Goal: Task Accomplishment & Management: Manage account settings

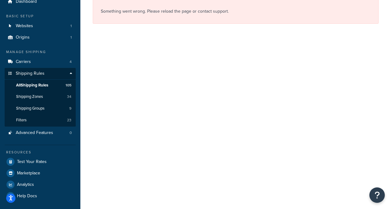
scroll to position [26, 0]
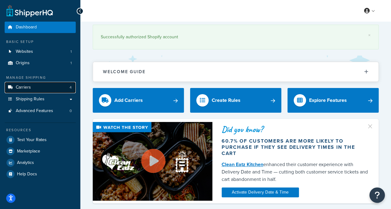
click at [69, 87] on link "Carriers 4" at bounding box center [40, 87] width 71 height 11
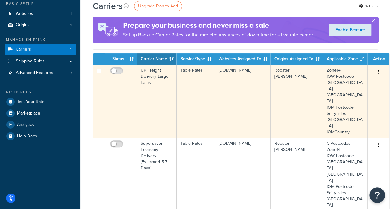
scroll to position [124, 0]
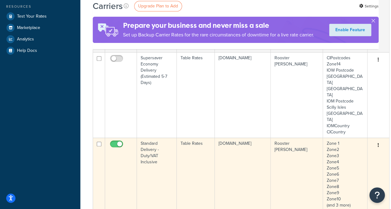
click at [213, 138] on td "Table Rates" at bounding box center [196, 174] width 38 height 73
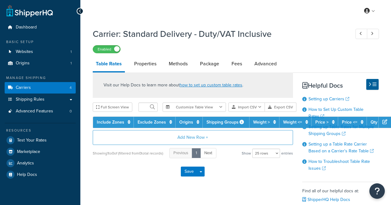
select select "25"
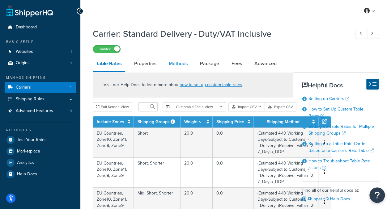
click at [177, 63] on link "Methods" at bounding box center [178, 63] width 25 height 15
select select "25"
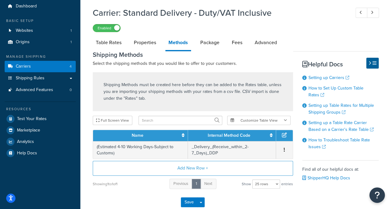
scroll to position [31, 0]
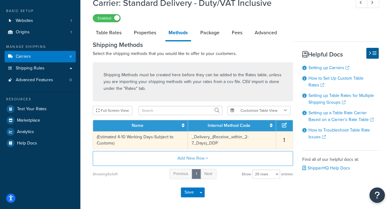
click at [153, 141] on td "(Estimated 4-10 Working Days-Subject to Customs)" at bounding box center [140, 140] width 95 height 18
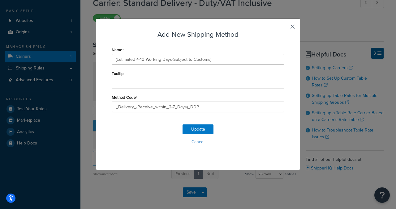
click at [284, 28] on button "button" at bounding box center [284, 29] width 2 height 2
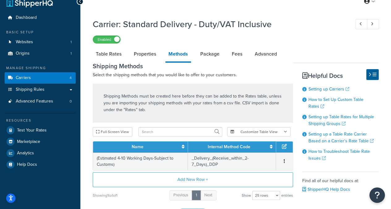
scroll to position [0, 0]
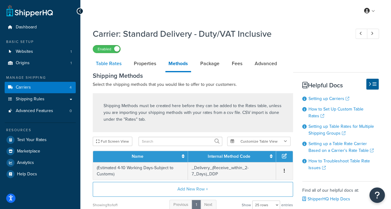
click at [117, 62] on link "Table Rates" at bounding box center [109, 63] width 32 height 15
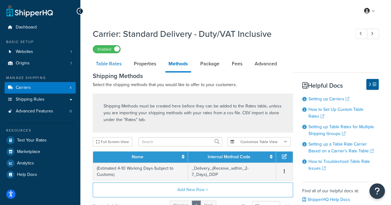
select select "25"
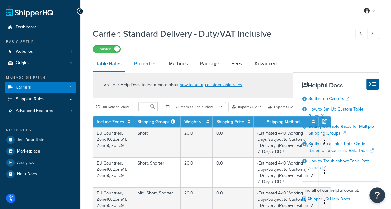
click at [142, 63] on link "Properties" at bounding box center [145, 63] width 28 height 15
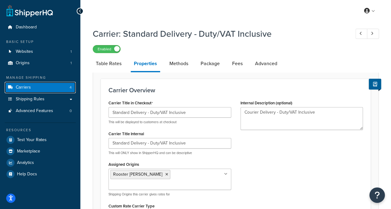
click at [38, 87] on link "Carriers 4" at bounding box center [40, 87] width 71 height 11
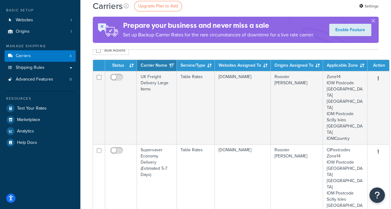
scroll to position [31, 0]
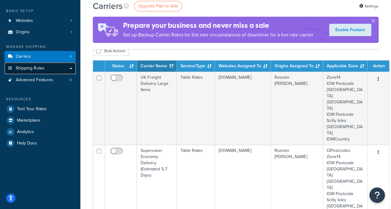
click at [36, 71] on span "Shipping Rules" at bounding box center [30, 68] width 29 height 5
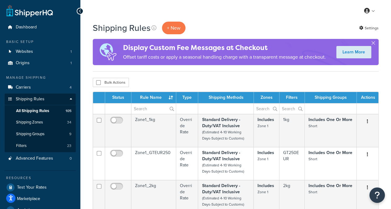
click at [154, 97] on th "Rule Name" at bounding box center [153, 97] width 45 height 11
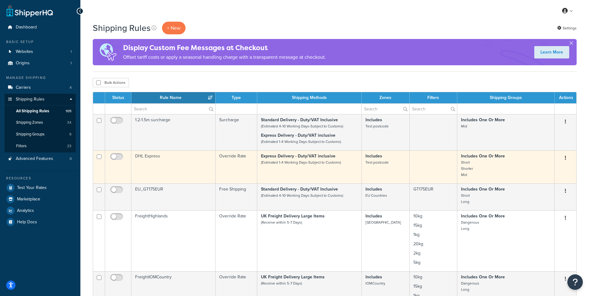
click at [179, 164] on td "DHL Express" at bounding box center [173, 166] width 84 height 33
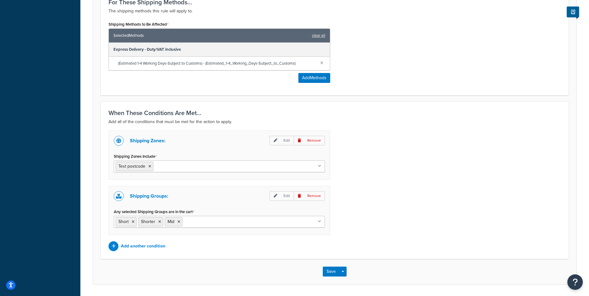
scroll to position [360, 0]
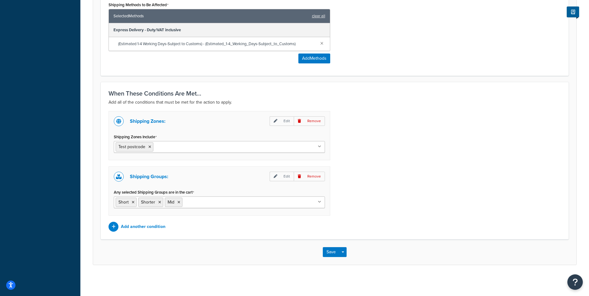
click at [319, 146] on icon at bounding box center [319, 147] width 3 height 4
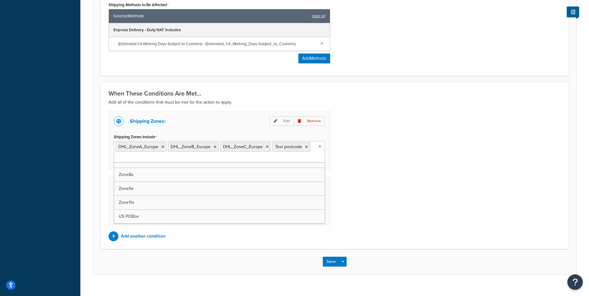
scroll to position [356, 0]
click at [422, 174] on div "Shipping Zones: Edit Remove Shipping Zones Include DHL_ZoneA_Europe DHL_ZoneB_E…" at bounding box center [335, 176] width 462 height 130
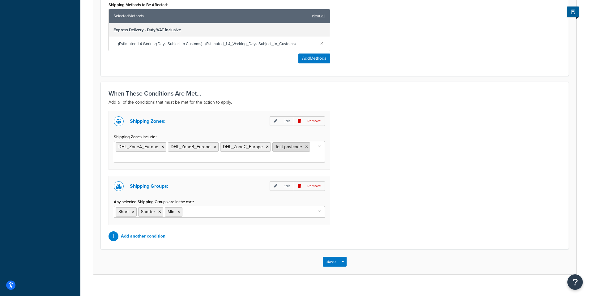
click at [306, 147] on icon at bounding box center [306, 147] width 3 height 4
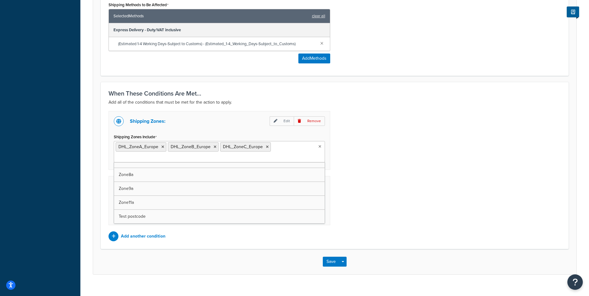
click at [403, 148] on div "Shipping Zones: Edit Remove Shipping Zones Include DHL_ZoneA_Europe DHL_ZoneB_E…" at bounding box center [335, 176] width 462 height 130
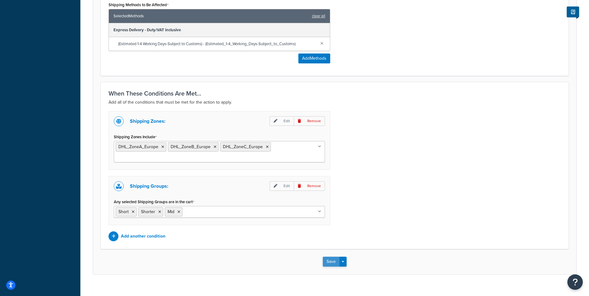
click at [325, 261] on button "Save" at bounding box center [331, 262] width 17 height 10
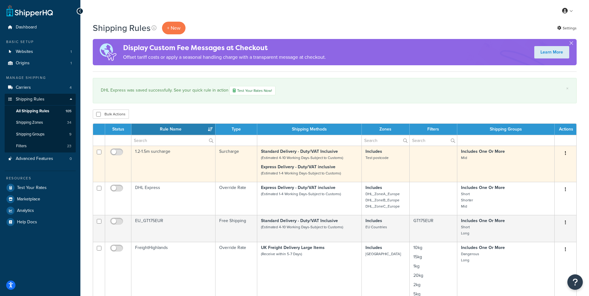
click at [188, 166] on td "1.2-1.5m surcharge" at bounding box center [173, 164] width 84 height 36
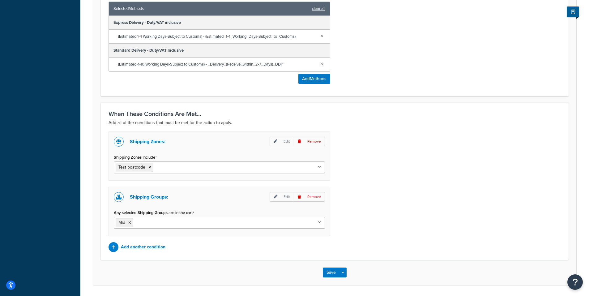
scroll to position [387, 0]
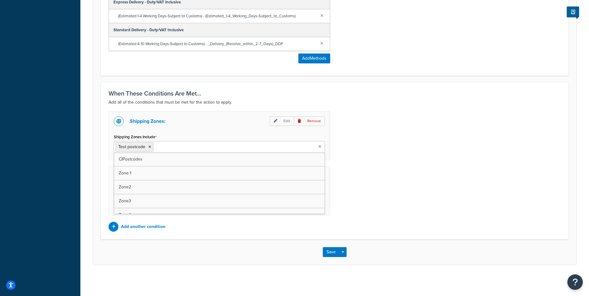
click at [318, 146] on ul "Test postcode" at bounding box center [219, 147] width 211 height 12
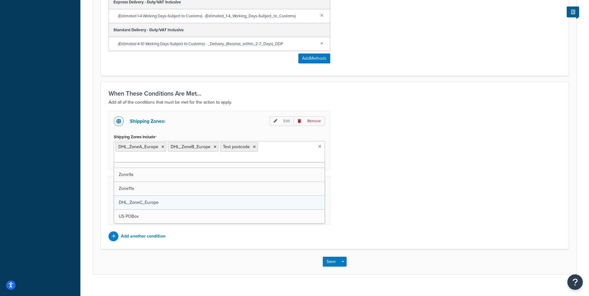
scroll to position [356, 0]
click at [305, 147] on icon at bounding box center [306, 147] width 3 height 4
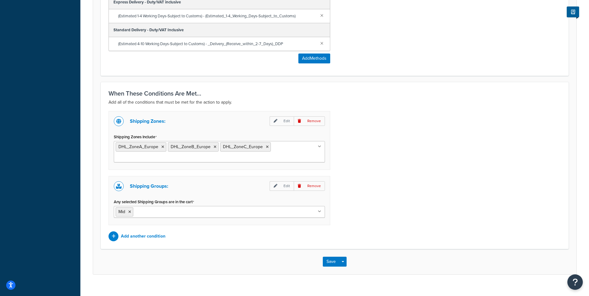
click at [390, 153] on div "Shipping Zones: Edit Remove Shipping Zones Include DHL_ZoneA_Europe DHL_ZoneB_E…" at bounding box center [335, 176] width 462 height 130
click at [327, 264] on button "Save" at bounding box center [331, 262] width 17 height 10
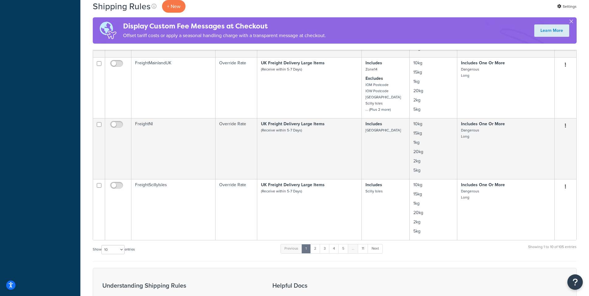
scroll to position [433, 0]
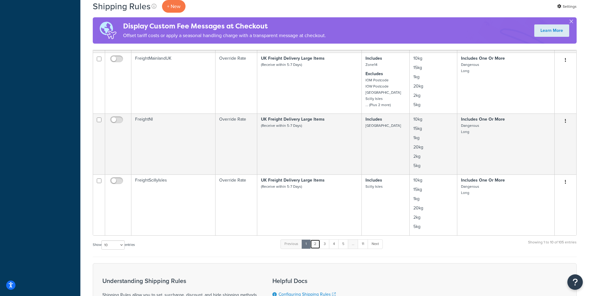
click at [315, 244] on link "2" at bounding box center [315, 243] width 10 height 9
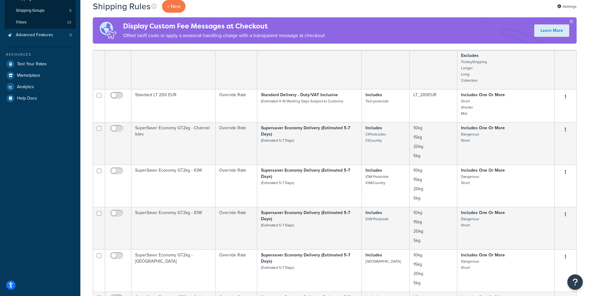
scroll to position [0, 0]
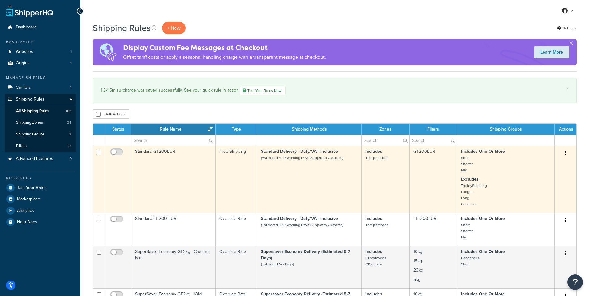
click at [160, 178] on td "Standard GT200EUR" at bounding box center [173, 179] width 84 height 67
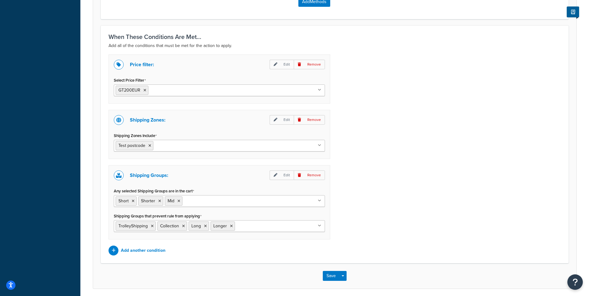
scroll to position [401, 0]
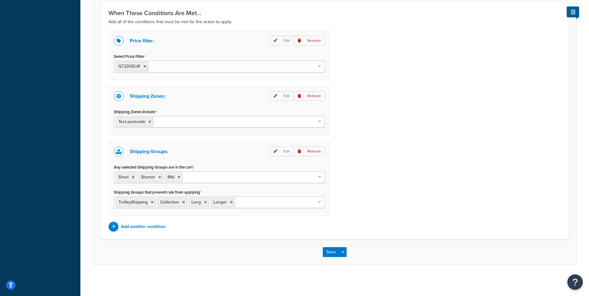
click at [318, 122] on icon at bounding box center [319, 122] width 3 height 4
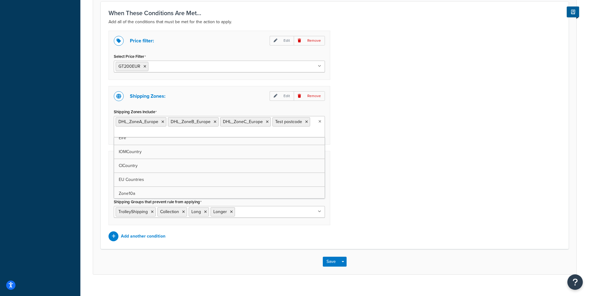
scroll to position [309, 0]
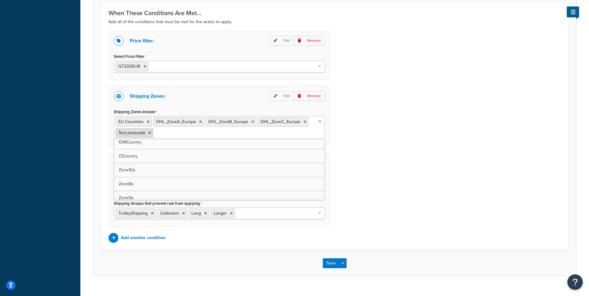
click at [150, 134] on icon at bounding box center [149, 133] width 3 height 4
click at [455, 158] on div "Price filter: Edit Remove Select Price Filter GT200EUR GT36EUR GT330EUR LT36EUR…" at bounding box center [335, 136] width 462 height 211
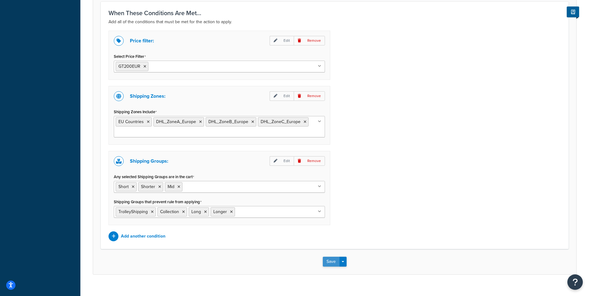
click at [327, 262] on button "Save" at bounding box center [331, 262] width 17 height 10
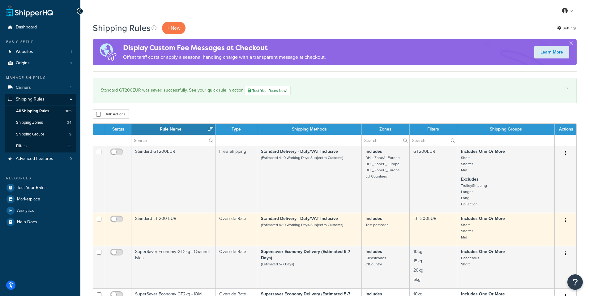
click at [180, 227] on td "Standard LT 200 EUR" at bounding box center [173, 229] width 84 height 33
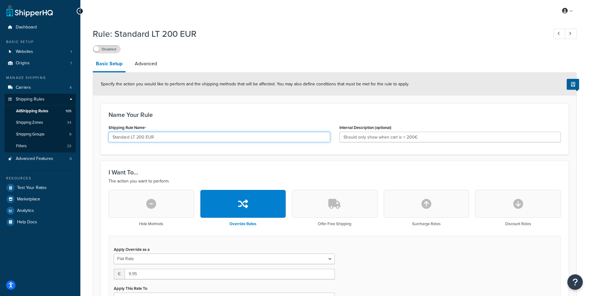
click at [136, 137] on input "Standard LT 200 EUR" at bounding box center [220, 137] width 222 height 11
type input "Standard LT200 EUR"
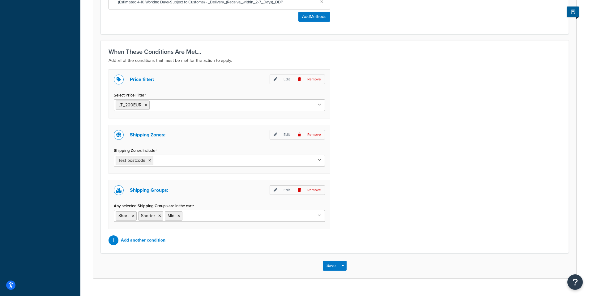
scroll to position [402, 0]
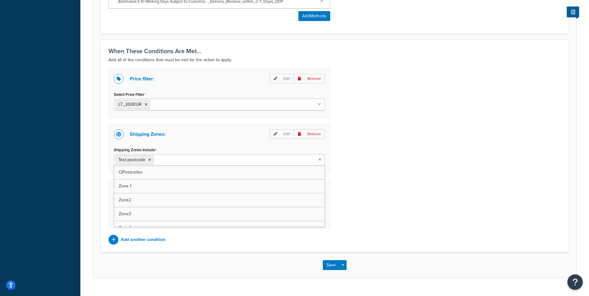
click at [319, 161] on ul "Test postcode" at bounding box center [219, 160] width 211 height 12
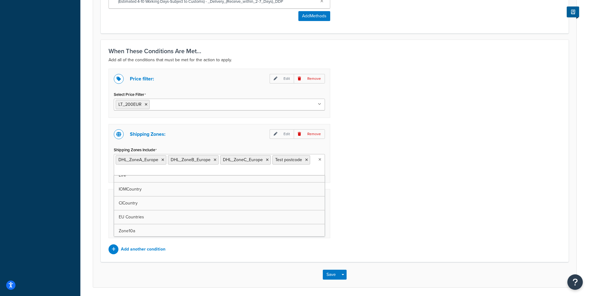
scroll to position [294, 0]
click at [149, 171] on icon at bounding box center [149, 171] width 3 height 4
click at [441, 175] on div "Price filter: Edit Remove Select Price Filter LT_200EUR GT36EUR GT330EUR LT36EU…" at bounding box center [335, 161] width 462 height 185
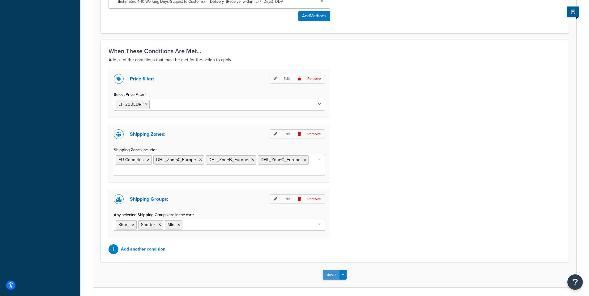
click at [328, 278] on button "Save" at bounding box center [331, 275] width 17 height 10
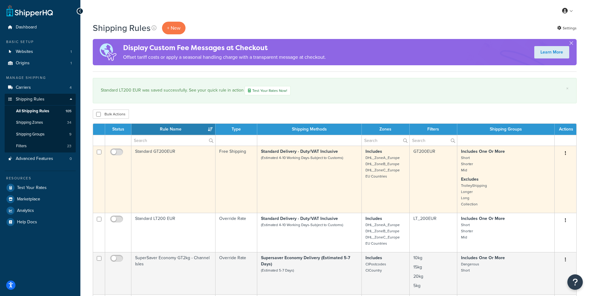
click at [182, 175] on td "Standard GT200EUR" at bounding box center [173, 179] width 84 height 67
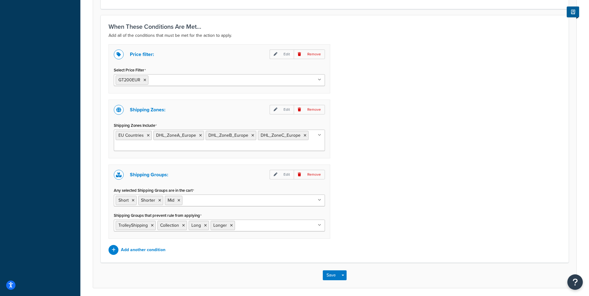
scroll to position [411, 0]
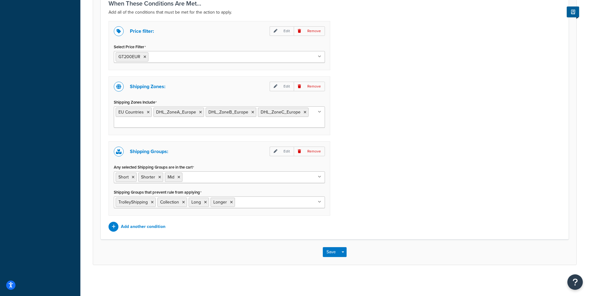
click at [322, 253] on div "Save Save Dropdown Save and Edit Save and Duplicate Save and Create New" at bounding box center [334, 251] width 483 height 25
click at [326, 253] on button "Save" at bounding box center [331, 252] width 17 height 10
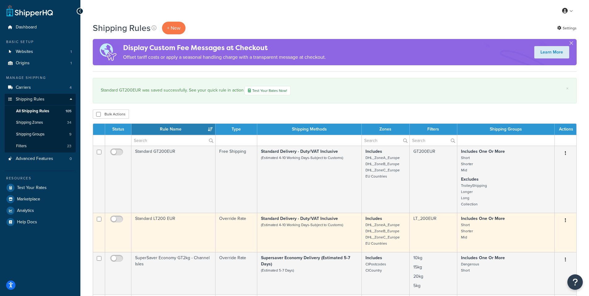
click at [179, 231] on td "Standard LT200 EUR" at bounding box center [173, 232] width 84 height 39
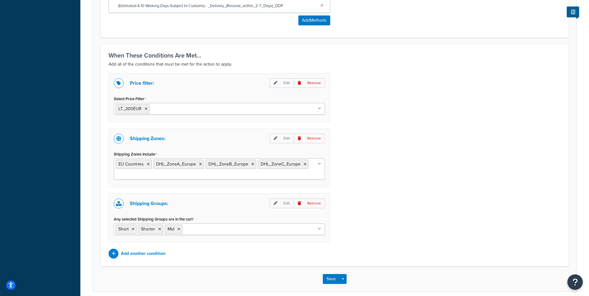
scroll to position [424, 0]
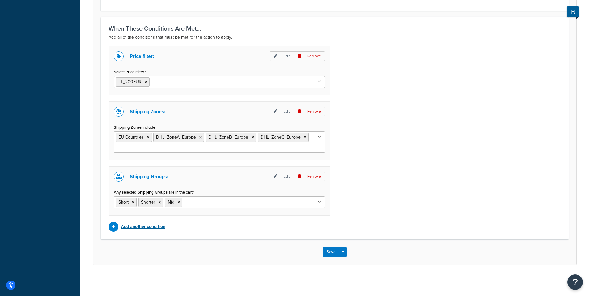
click at [152, 228] on p "Add another condition" at bounding box center [143, 226] width 45 height 9
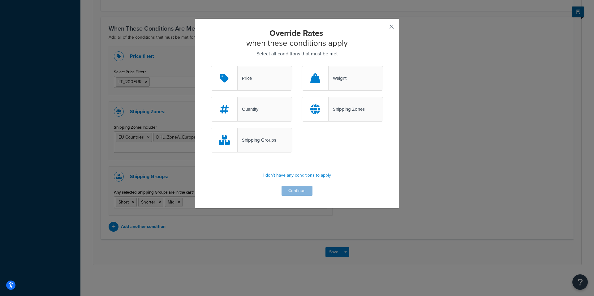
click at [262, 142] on div "Shipping Groups" at bounding box center [256, 140] width 39 height 9
click at [0, 0] on input "Shipping Groups" at bounding box center [0, 0] width 0 height 0
click at [299, 188] on button "Continue" at bounding box center [296, 191] width 31 height 10
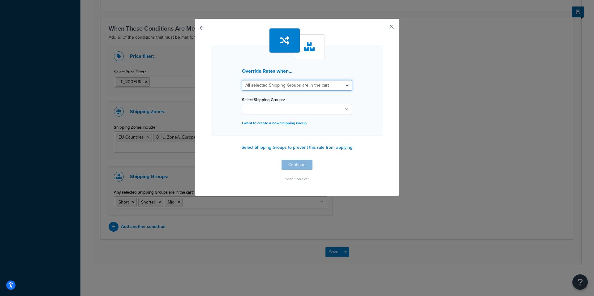
click at [345, 85] on select "All selected Shipping Groups are in the cart Any selected Shipping Groups are i…" at bounding box center [297, 85] width 110 height 11
select select "any"
click at [242, 80] on select "All selected Shipping Groups are in the cart Any selected Shipping Groups are i…" at bounding box center [297, 85] width 110 height 11
click at [383, 28] on button "button" at bounding box center [382, 29] width 2 height 2
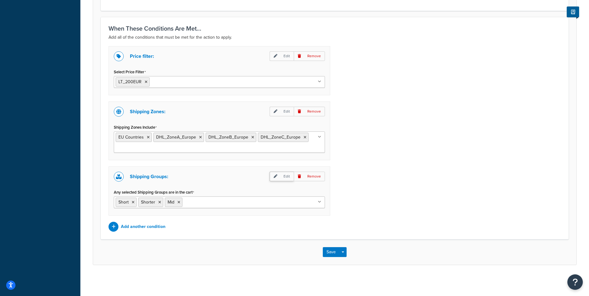
click at [281, 177] on p "Edit" at bounding box center [282, 177] width 24 height 10
select select "any"
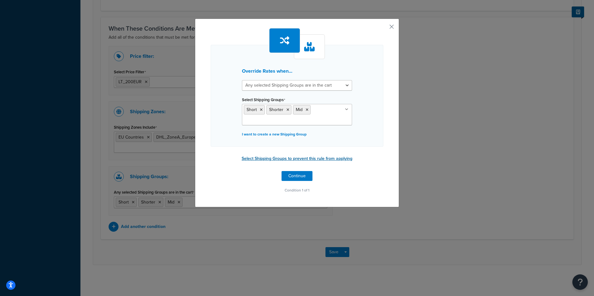
click at [271, 159] on button "Select Shipping Groups to prevent this rule from applying" at bounding box center [297, 158] width 114 height 9
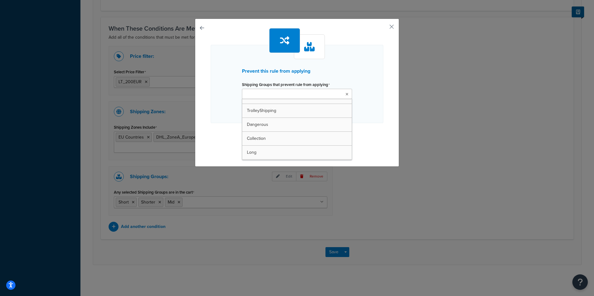
click at [345, 93] on icon at bounding box center [346, 94] width 3 height 4
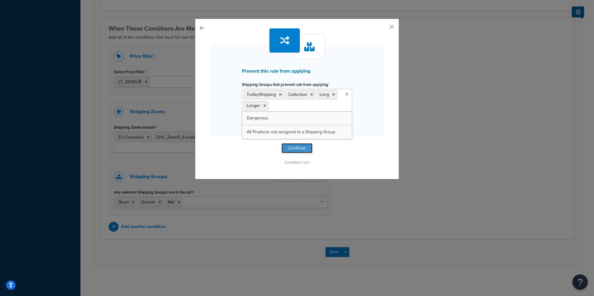
click at [298, 149] on button "Continue" at bounding box center [296, 148] width 31 height 10
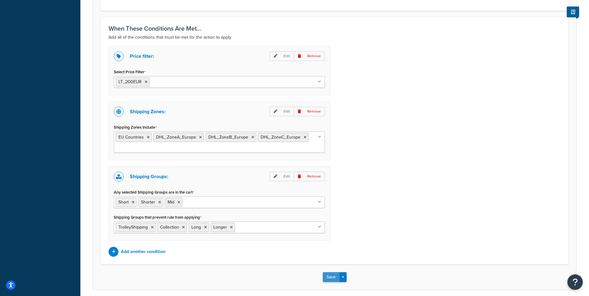
click at [330, 277] on button "Save" at bounding box center [331, 277] width 17 height 10
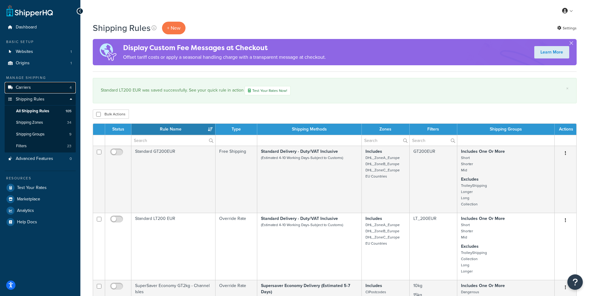
click at [28, 90] on span "Carriers" at bounding box center [23, 87] width 15 height 5
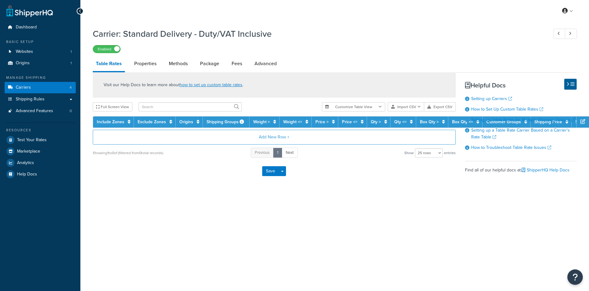
select select "25"
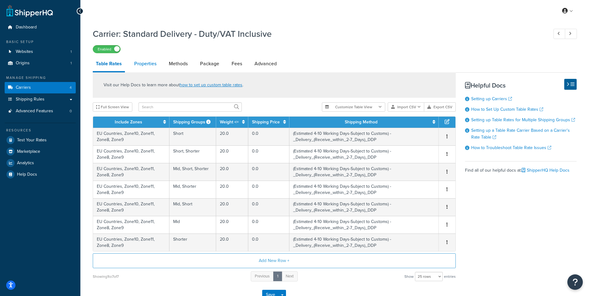
click at [142, 66] on link "Properties" at bounding box center [145, 63] width 28 height 15
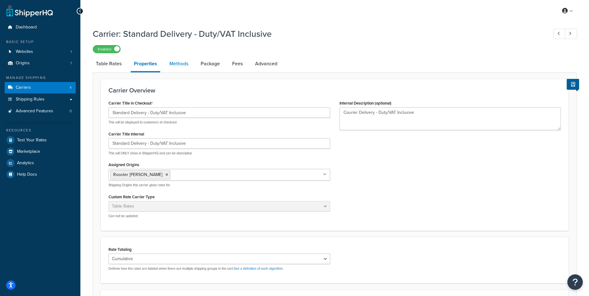
click at [174, 68] on link "Methods" at bounding box center [178, 63] width 25 height 15
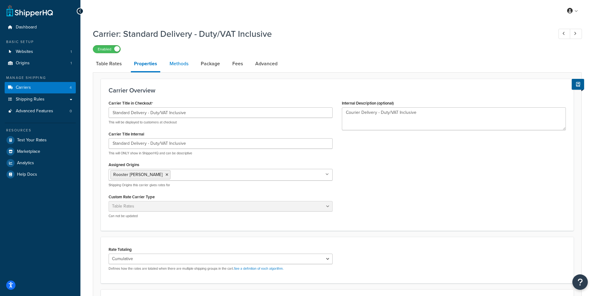
select select "25"
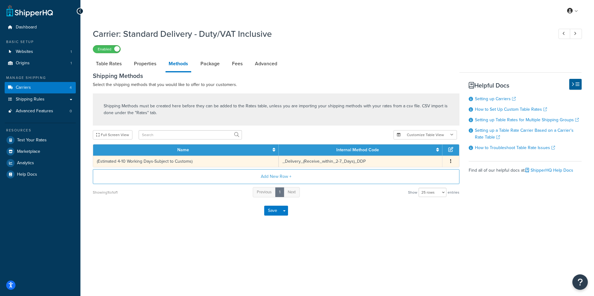
click at [329, 160] on td "_Delivery_(Receive_within_2-7_Days)_DDP" at bounding box center [361, 161] width 164 height 11
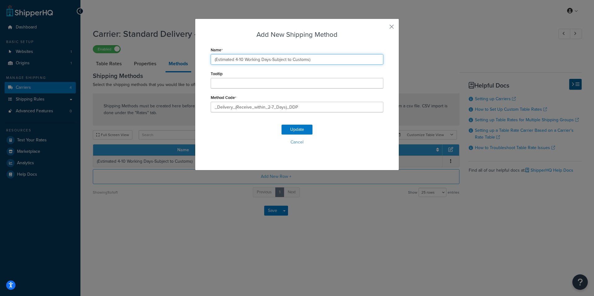
click at [234, 59] on input "(Estimated 4-10 Working Days-Subject to Customs)" at bounding box center [297, 59] width 173 height 11
type input "(Estimated 7-10 Working Days-Subject to Customs)"
click at [299, 129] on button "Update" at bounding box center [296, 130] width 31 height 10
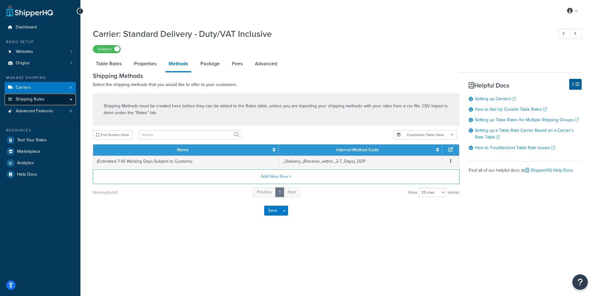
click at [20, 101] on span "Shipping Rules" at bounding box center [30, 99] width 29 height 5
click at [269, 211] on button "Save" at bounding box center [272, 211] width 17 height 10
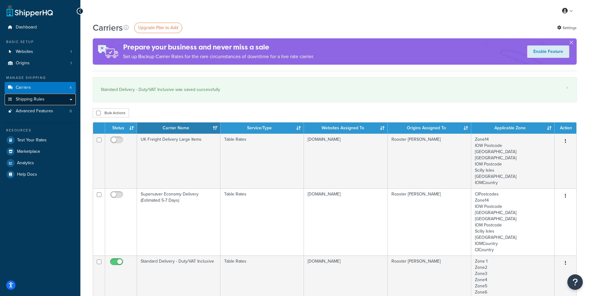
click at [32, 99] on span "Shipping Rules" at bounding box center [30, 99] width 29 height 5
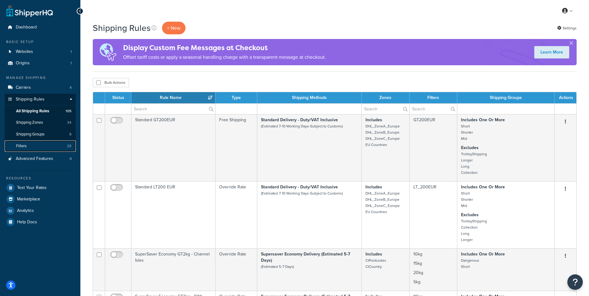
click at [34, 146] on link "Filters 23" at bounding box center [40, 145] width 71 height 11
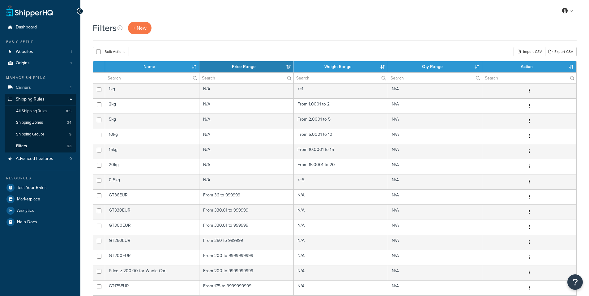
select select "15"
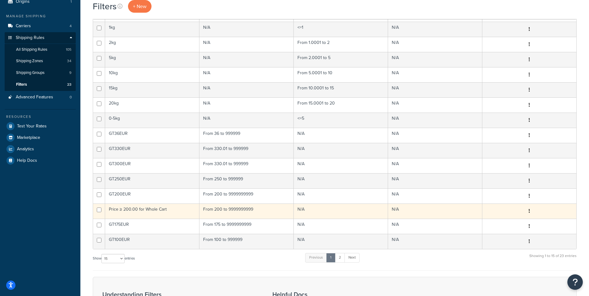
scroll to position [62, 0]
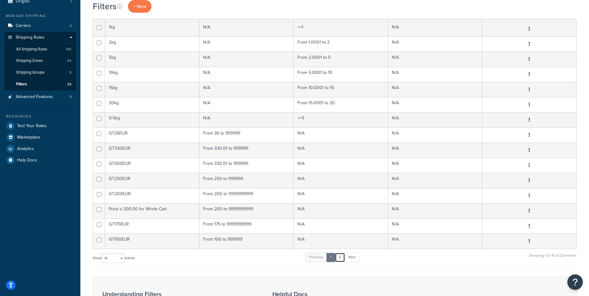
click at [342, 257] on link "2" at bounding box center [340, 257] width 10 height 9
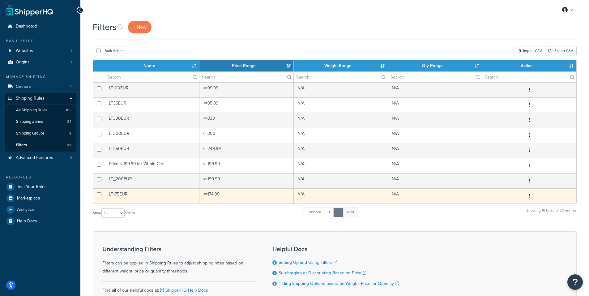
scroll to position [0, 0]
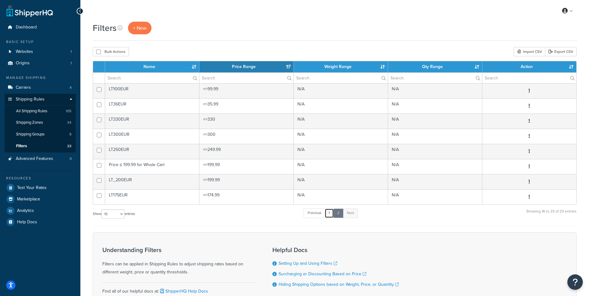
click at [330, 213] on link "1" at bounding box center [329, 212] width 9 height 9
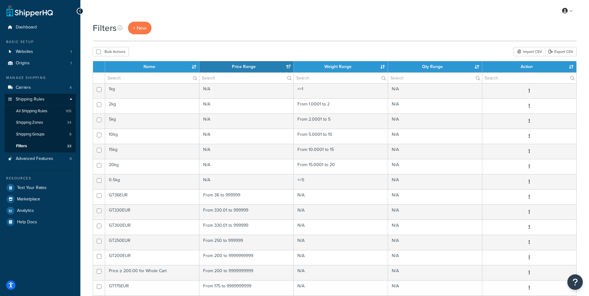
scroll to position [161, 0]
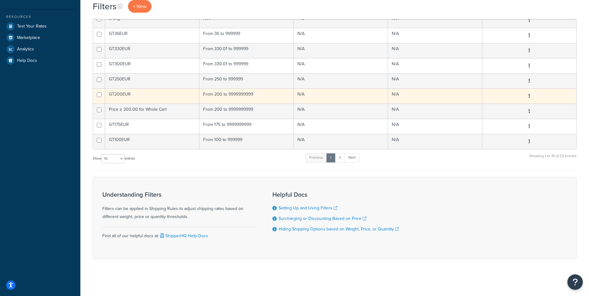
click at [119, 96] on td "GT200EUR" at bounding box center [152, 95] width 94 height 15
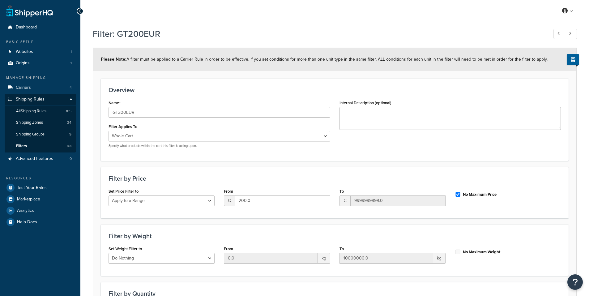
select select "range"
click at [290, 223] on form "Please Note: A filter must be applied to a Carrier Rule in order to be effectiv…" at bounding box center [334, 203] width 483 height 310
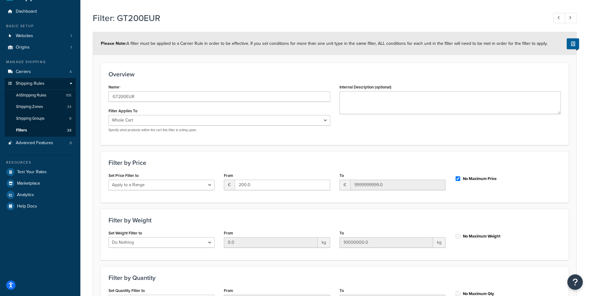
scroll to position [31, 0]
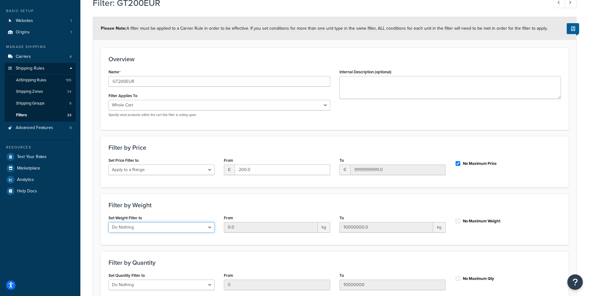
click at [205, 227] on select "Do Nothing Apply to a Range" at bounding box center [162, 227] width 106 height 11
click at [255, 252] on div "Filter by Quantity Set Quantity Filter to Do Nothing Apply to a Range From 0 To…" at bounding box center [335, 276] width 468 height 51
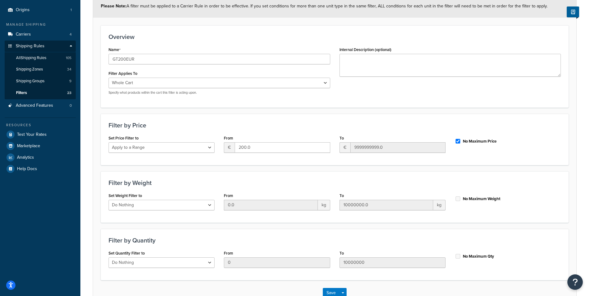
scroll to position [0, 0]
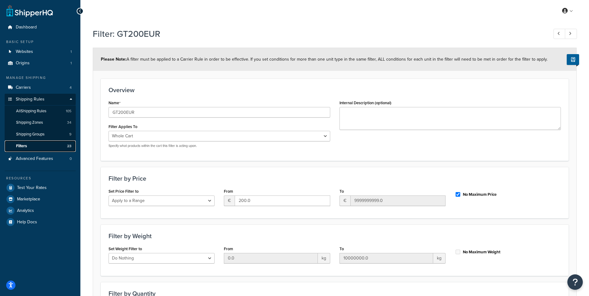
click at [25, 145] on span "Filters" at bounding box center [21, 145] width 11 height 5
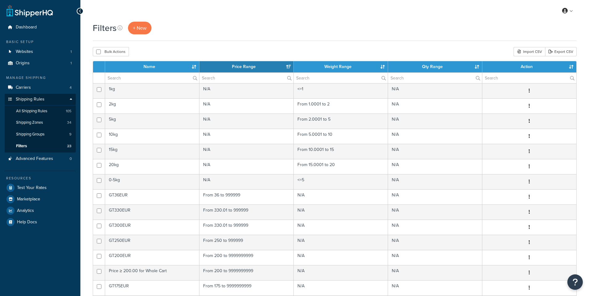
select select "15"
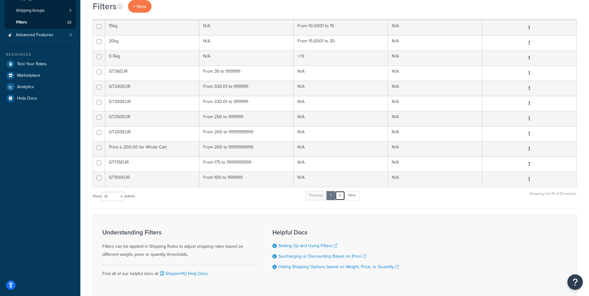
click at [341, 196] on link "2" at bounding box center [340, 195] width 10 height 9
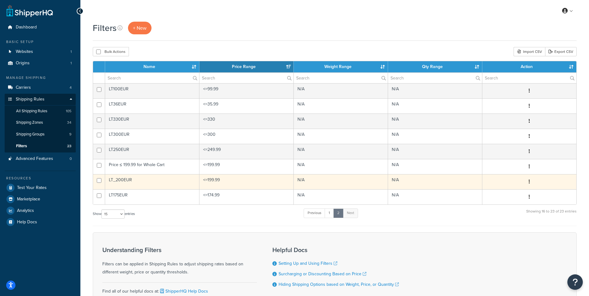
click at [139, 181] on td "LT_200EUR" at bounding box center [152, 181] width 94 height 15
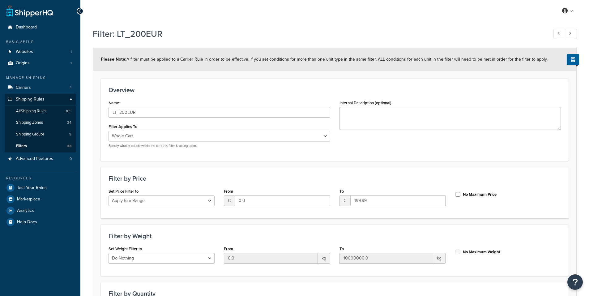
select select "range"
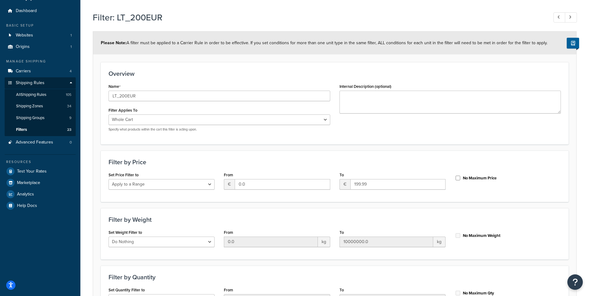
scroll to position [2, 0]
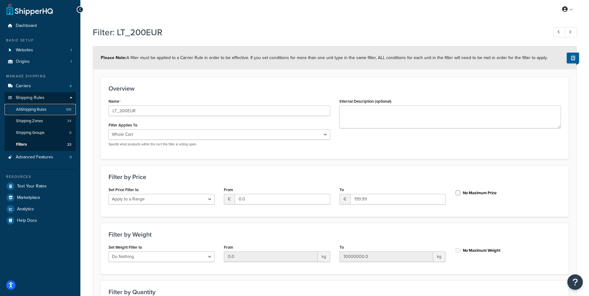
click at [37, 109] on span "All Shipping Rules" at bounding box center [31, 109] width 30 height 5
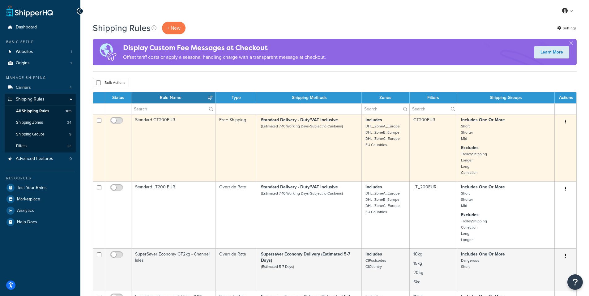
click at [187, 145] on td "Standard GT200EUR" at bounding box center [173, 147] width 84 height 67
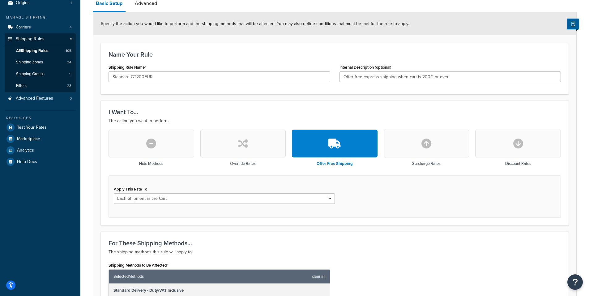
scroll to position [62, 0]
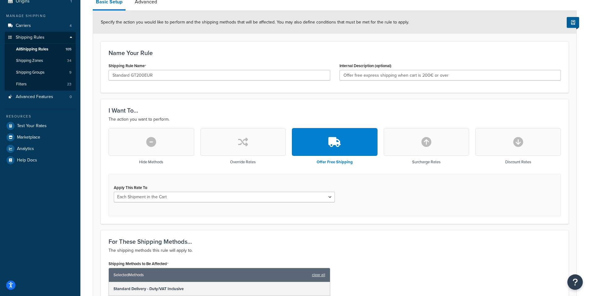
click at [415, 251] on p "The shipping methods this rule will apply to." at bounding box center [335, 250] width 452 height 7
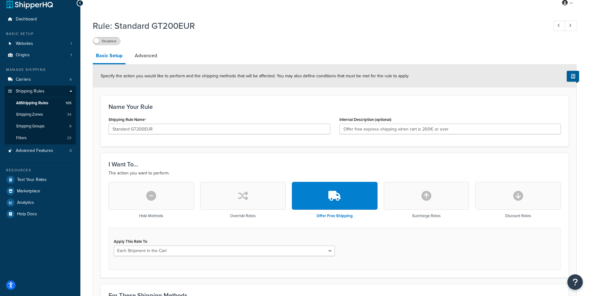
scroll to position [0, 0]
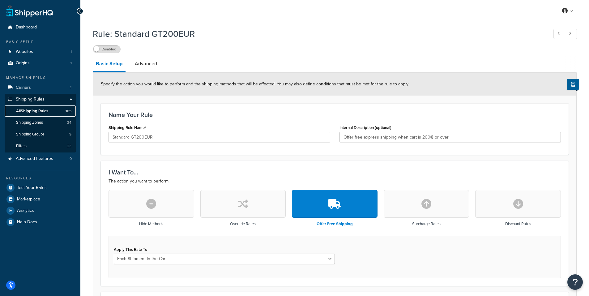
click at [41, 113] on span "All Shipping Rules" at bounding box center [32, 111] width 32 height 5
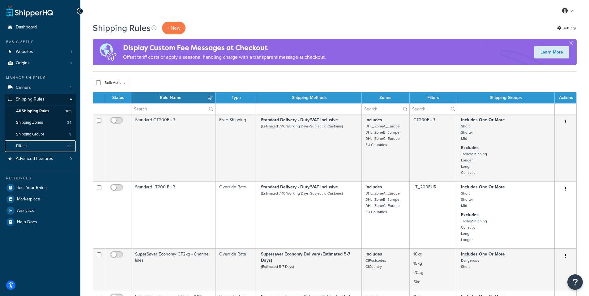
click at [25, 147] on span "Filters" at bounding box center [21, 145] width 11 height 5
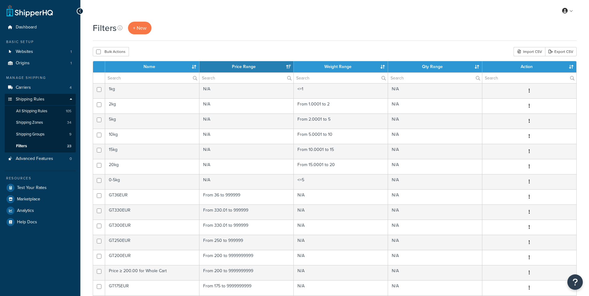
select select "15"
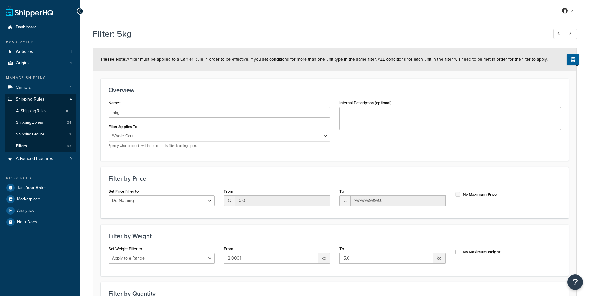
select select "range"
click at [27, 145] on span "Filters" at bounding box center [21, 145] width 11 height 5
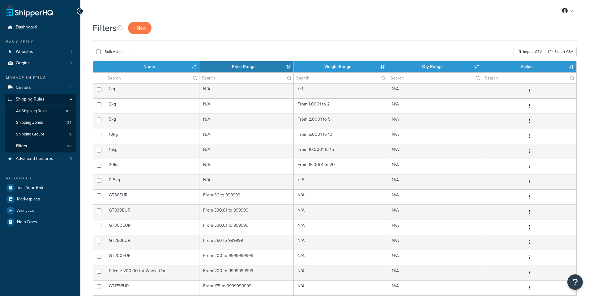
select select "15"
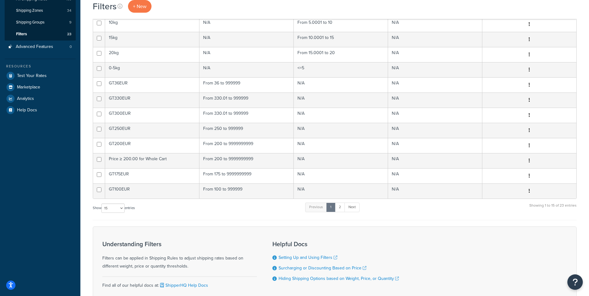
scroll to position [155, 0]
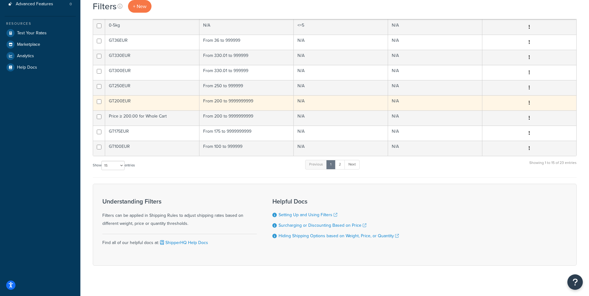
click at [135, 98] on td "GT200EUR" at bounding box center [152, 102] width 94 height 15
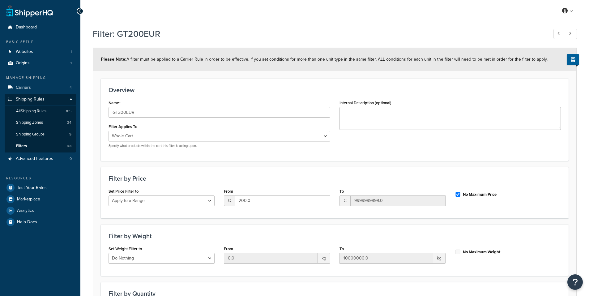
select select "range"
click at [572, 34] on link at bounding box center [571, 34] width 12 height 10
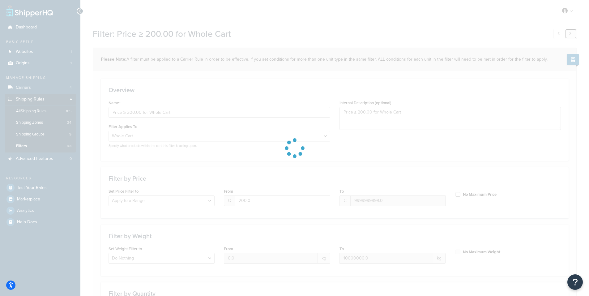
type input "Price ≤ 199.99 for Whole Cart"
type input "0.0"
type input "199.99"
checkbox input "false"
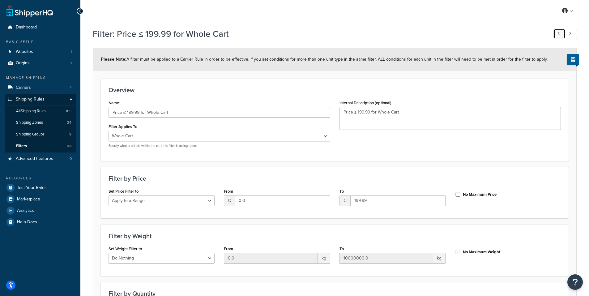
click at [559, 33] on icon at bounding box center [558, 34] width 2 height 4
type input "Price ≥ 200.00 for Whole Cart"
type input "200.0"
type input "9999999999.0"
checkbox input "true"
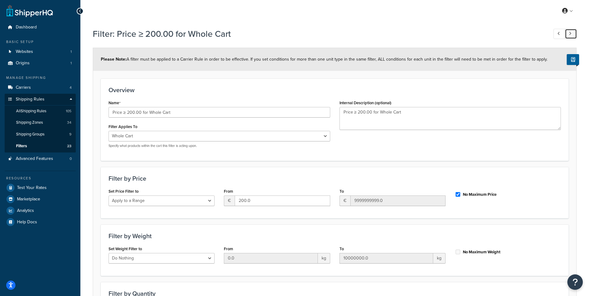
click at [571, 33] on link at bounding box center [571, 34] width 12 height 10
type input "Price ≤ 199.99 for Whole Cart"
type input "0.0"
type input "199.99"
checkbox input "false"
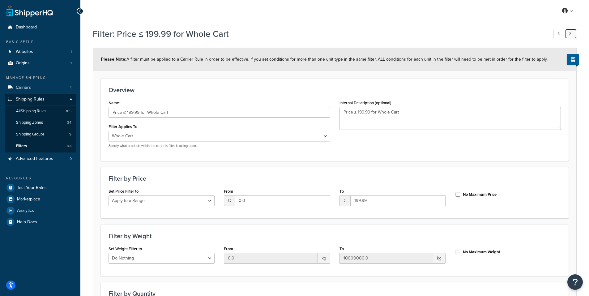
click at [571, 33] on link at bounding box center [571, 34] width 12 height 10
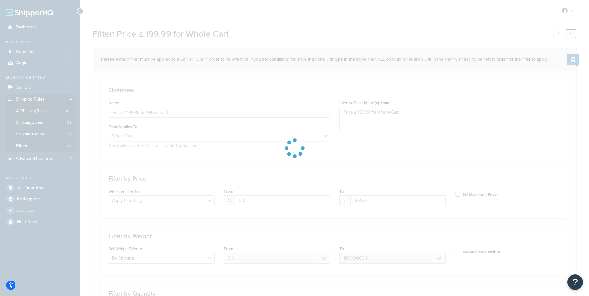
type input "LT_200EUR"
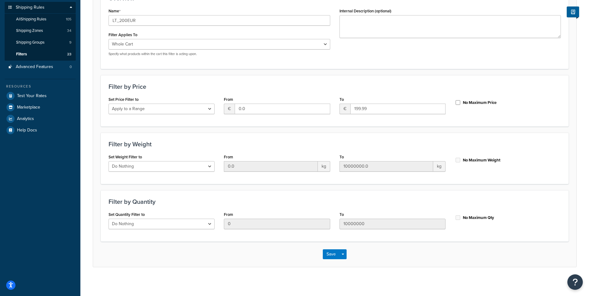
scroll to position [93, 0]
click at [35, 44] on span "Shipping Groups" at bounding box center [30, 41] width 28 height 5
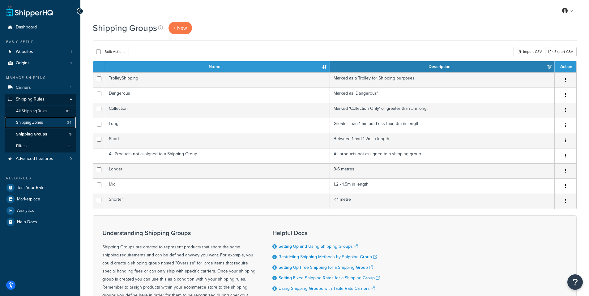
click at [35, 125] on span "Shipping Zones" at bounding box center [29, 122] width 27 height 5
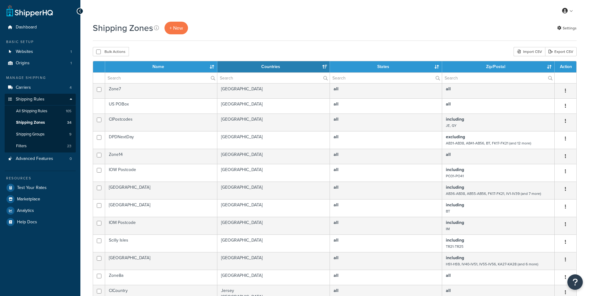
select select "15"
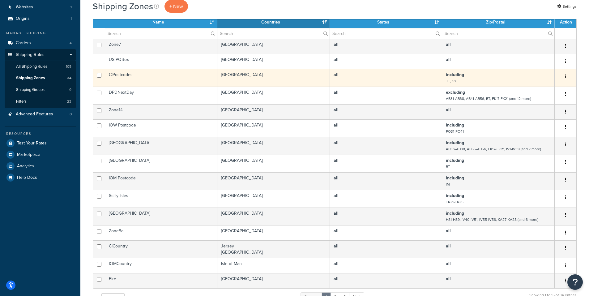
scroll to position [62, 0]
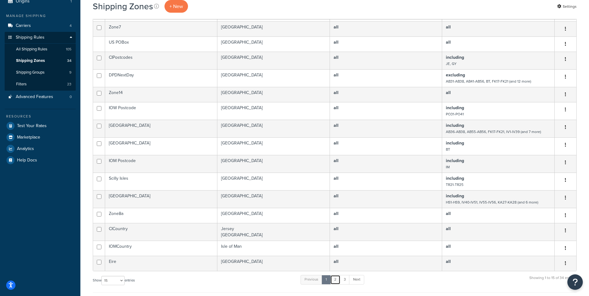
click at [335, 283] on link "2" at bounding box center [335, 279] width 10 height 9
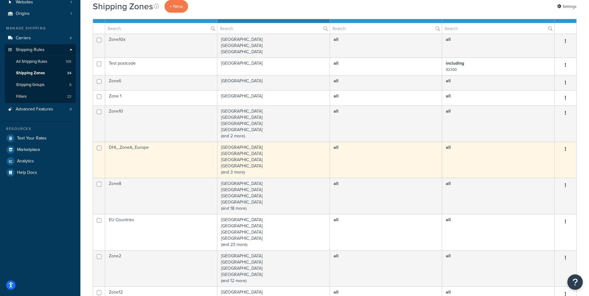
scroll to position [41, 0]
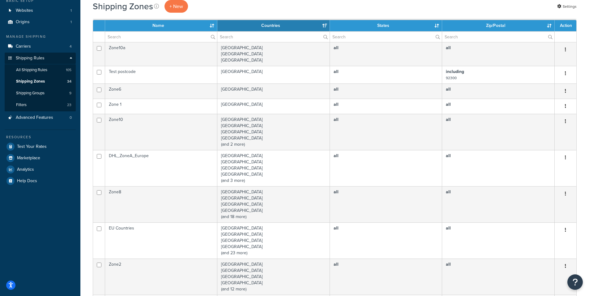
click at [160, 24] on th "Name" at bounding box center [161, 25] width 112 height 11
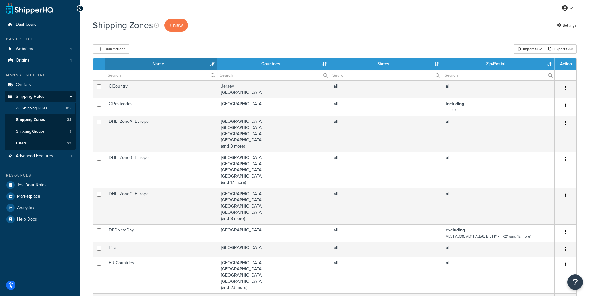
scroll to position [0, 0]
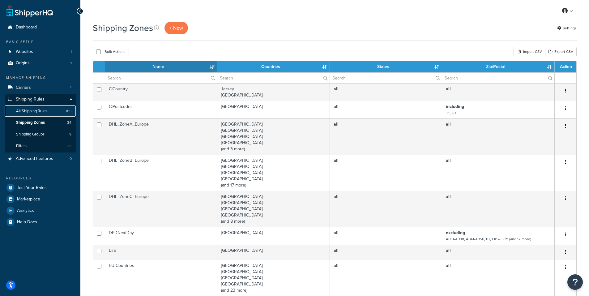
click at [40, 113] on span "All Shipping Rules" at bounding box center [31, 111] width 31 height 5
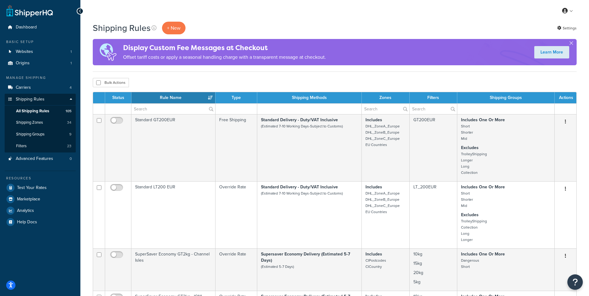
click at [357, 15] on div "My Profile Billing Global Settings Contact Us Logout" at bounding box center [334, 11] width 509 height 22
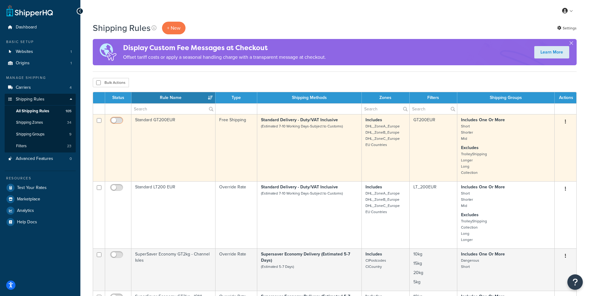
click at [118, 120] on input "checkbox" at bounding box center [117, 122] width 17 height 8
checkbox input "true"
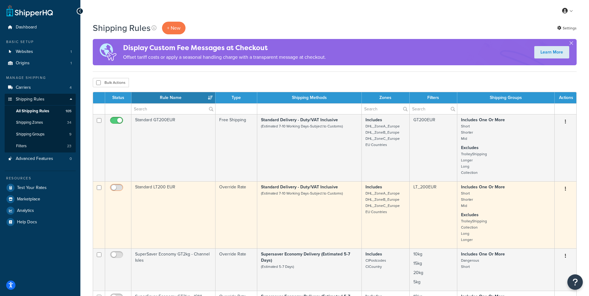
click at [117, 189] on input "checkbox" at bounding box center [117, 189] width 17 height 8
checkbox input "true"
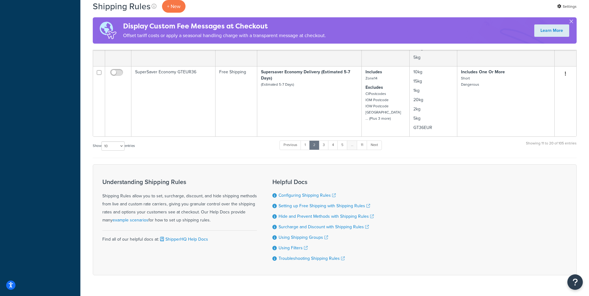
scroll to position [495, 0]
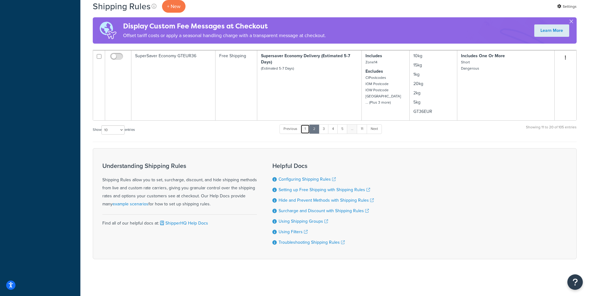
click at [306, 132] on link "1" at bounding box center [305, 128] width 9 height 9
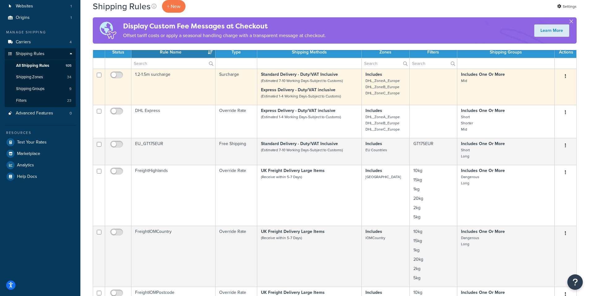
scroll to position [0, 0]
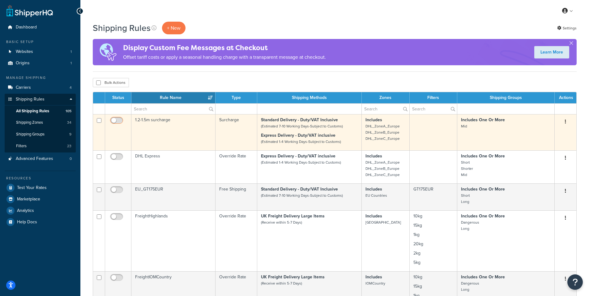
click at [117, 120] on input "checkbox" at bounding box center [117, 122] width 17 height 8
checkbox input "true"
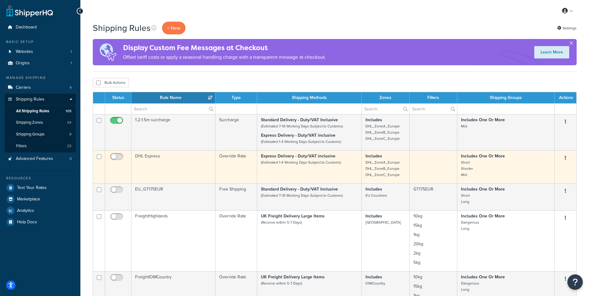
click at [119, 158] on input "checkbox" at bounding box center [117, 158] width 17 height 8
checkbox input "true"
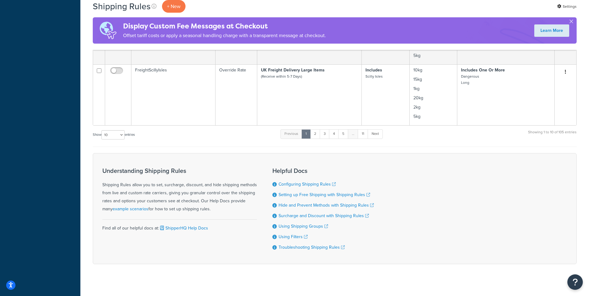
scroll to position [518, 0]
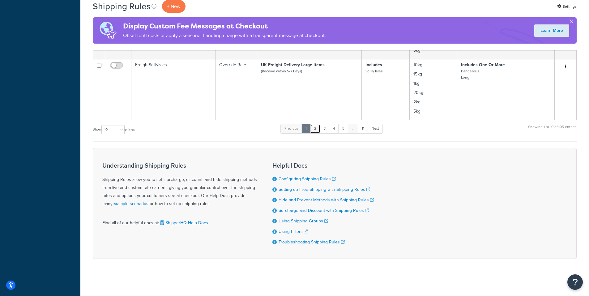
click at [316, 129] on link "2" at bounding box center [315, 128] width 10 height 9
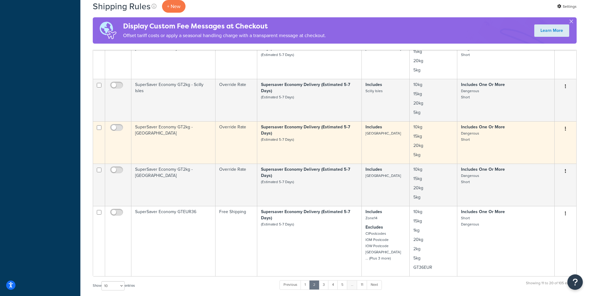
scroll to position [342, 0]
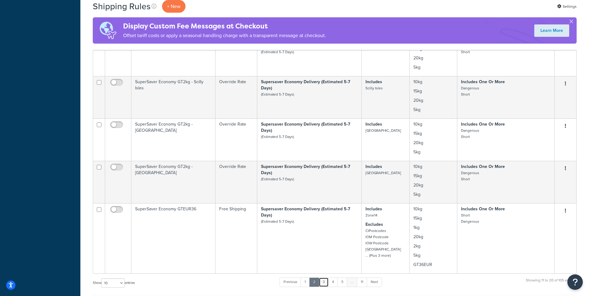
click at [325, 284] on link "3" at bounding box center [324, 281] width 10 height 9
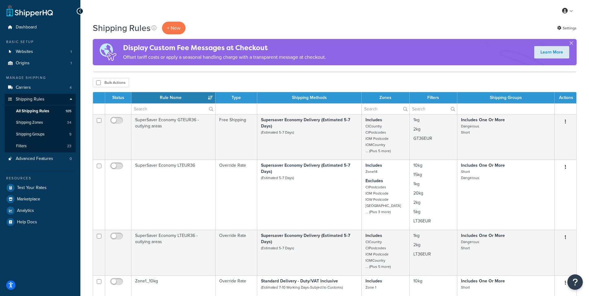
scroll to position [185, 0]
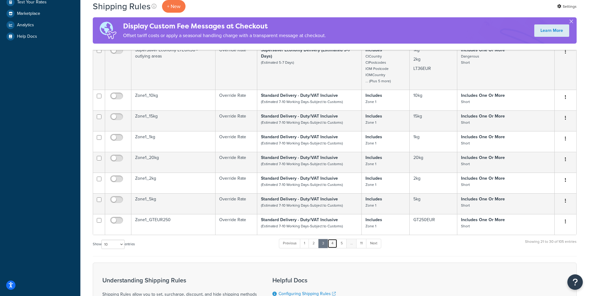
click at [333, 247] on link "4" at bounding box center [332, 243] width 10 height 9
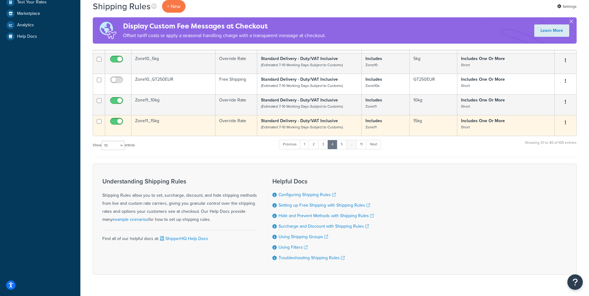
click at [118, 122] on input "checkbox" at bounding box center [117, 123] width 17 height 8
checkbox input "false"
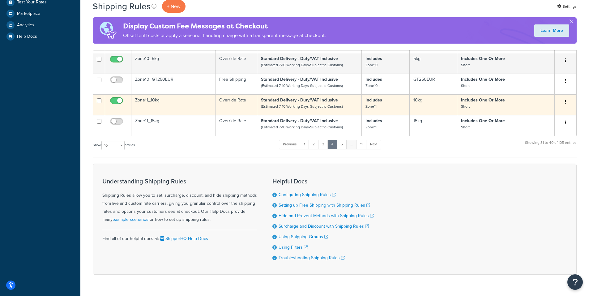
click at [116, 102] on input "checkbox" at bounding box center [117, 102] width 17 height 8
checkbox input "false"
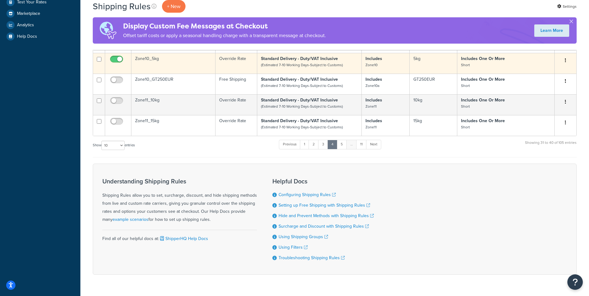
click at [117, 63] on input "checkbox" at bounding box center [117, 61] width 17 height 8
checkbox input "false"
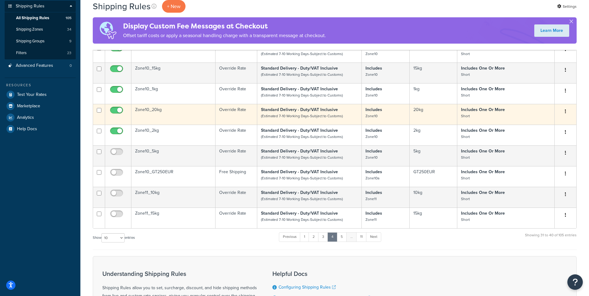
scroll to position [93, 0]
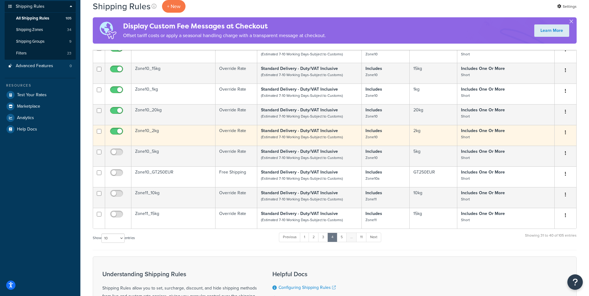
click at [116, 134] on input "checkbox" at bounding box center [117, 133] width 17 height 8
checkbox input "false"
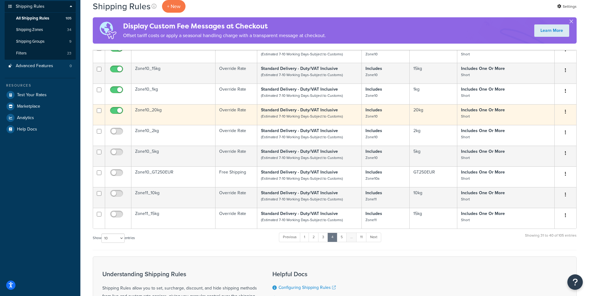
click at [113, 113] on input "checkbox" at bounding box center [117, 112] width 17 height 8
checkbox input "false"
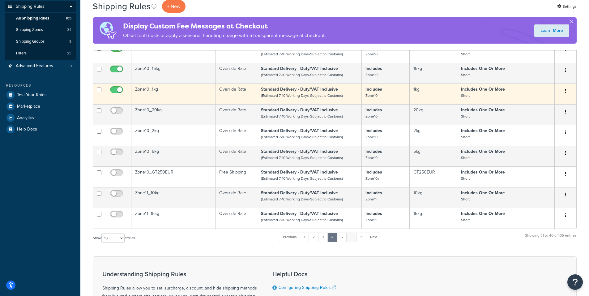
click at [116, 90] on input "checkbox" at bounding box center [117, 91] width 17 height 8
checkbox input "false"
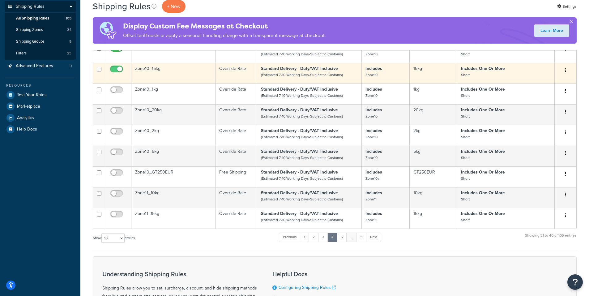
click at [115, 68] on input "checkbox" at bounding box center [117, 71] width 17 height 8
checkbox input "false"
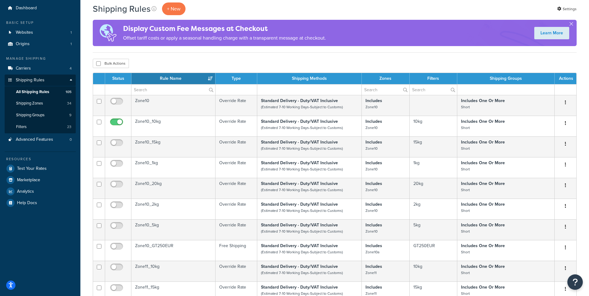
scroll to position [0, 0]
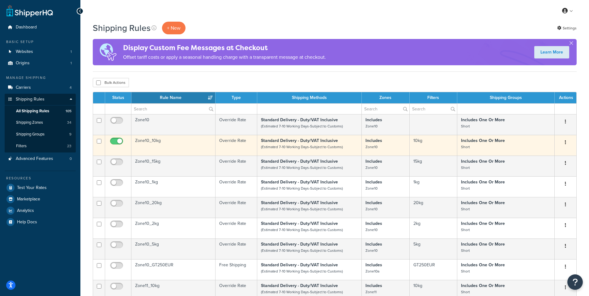
click at [116, 143] on input "checkbox" at bounding box center [117, 143] width 17 height 8
checkbox input "false"
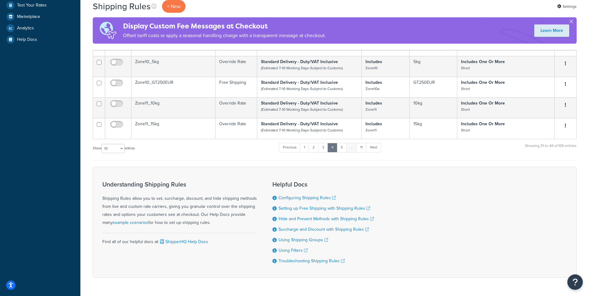
scroll to position [185, 0]
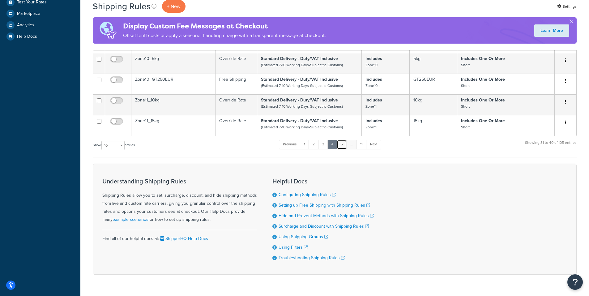
click at [344, 147] on link "5" at bounding box center [342, 144] width 10 height 9
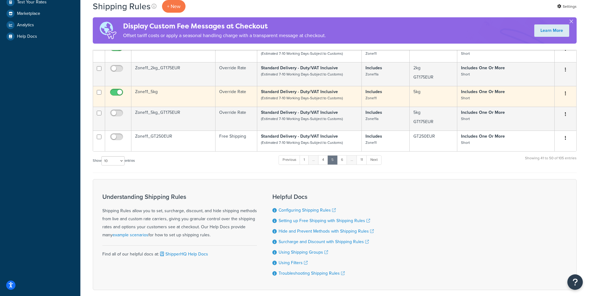
click at [114, 94] on input "checkbox" at bounding box center [117, 94] width 17 height 8
checkbox input "false"
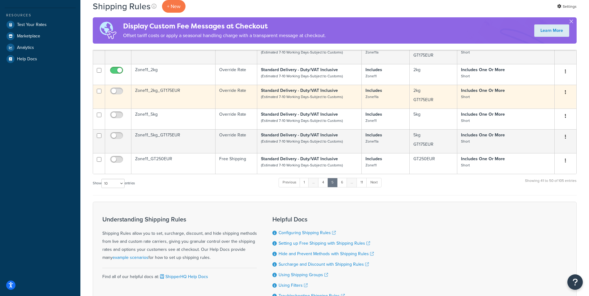
scroll to position [124, 0]
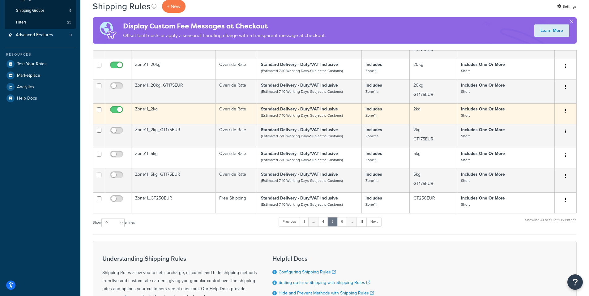
click at [112, 109] on input "checkbox" at bounding box center [117, 111] width 17 height 8
checkbox input "false"
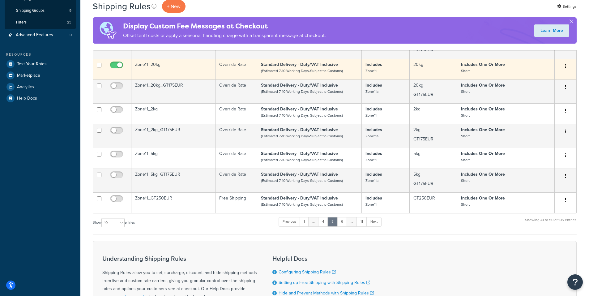
click at [114, 64] on input "checkbox" at bounding box center [117, 67] width 17 height 8
checkbox input "false"
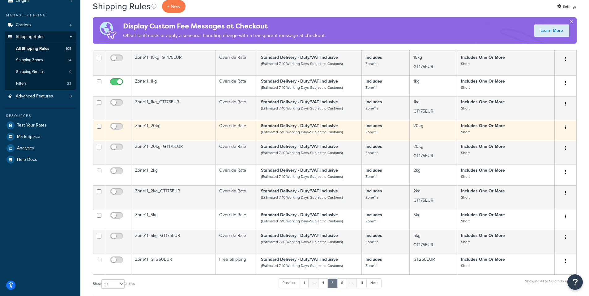
scroll to position [62, 0]
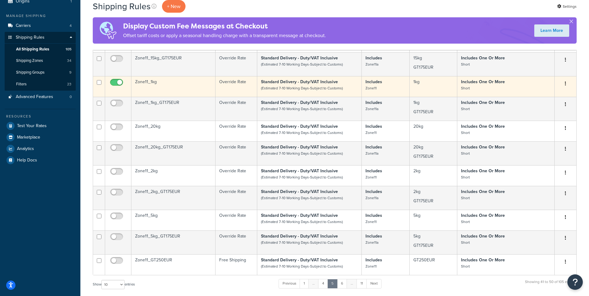
click at [116, 83] on input "checkbox" at bounding box center [117, 84] width 17 height 8
checkbox input "false"
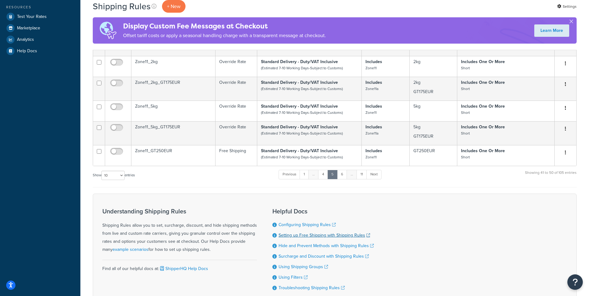
scroll to position [218, 0]
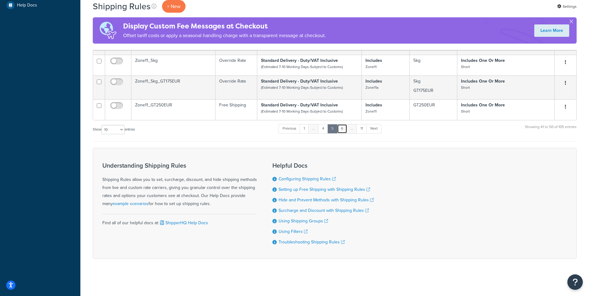
click at [343, 129] on link "6" at bounding box center [342, 128] width 10 height 9
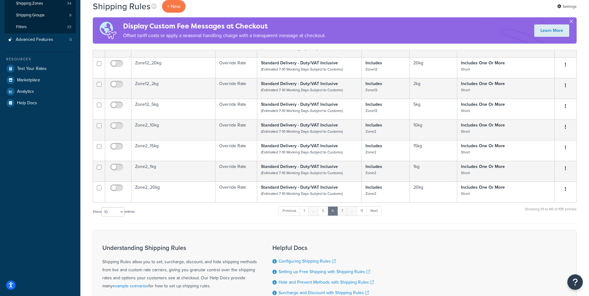
scroll to position [155, 0]
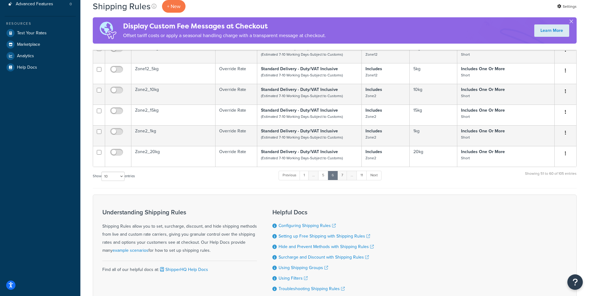
click at [345, 179] on link "7" at bounding box center [342, 175] width 10 height 9
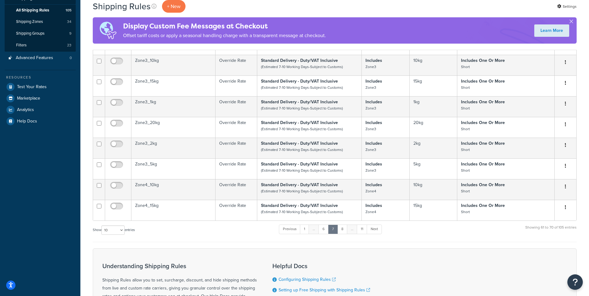
scroll to position [204, 0]
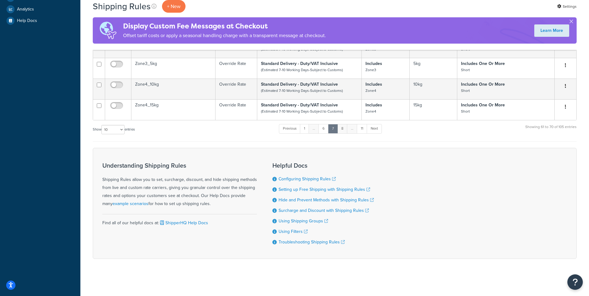
click at [343, 130] on link "8" at bounding box center [342, 128] width 10 height 9
click at [344, 128] on link "9" at bounding box center [342, 128] width 10 height 9
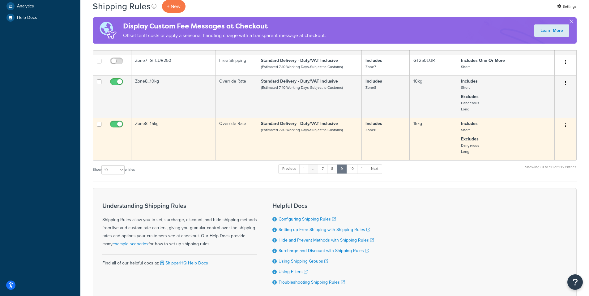
click at [118, 126] on input "checkbox" at bounding box center [117, 126] width 17 height 8
checkbox input "false"
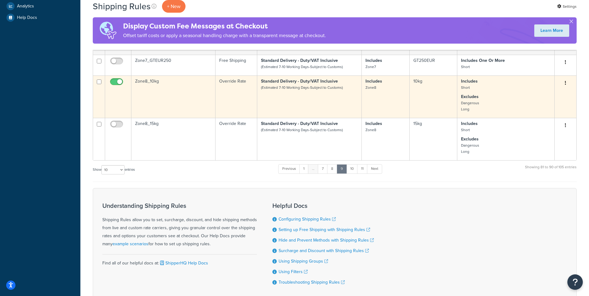
click at [117, 85] on input "checkbox" at bounding box center [117, 83] width 17 height 8
checkbox input "false"
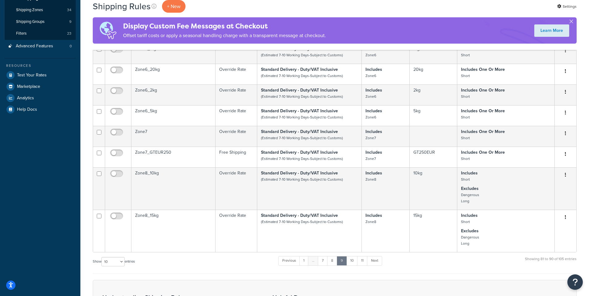
scroll to position [248, 0]
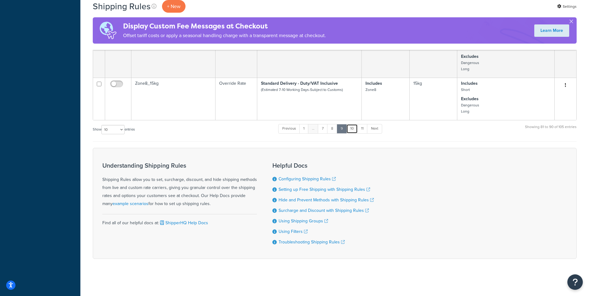
click at [354, 129] on link "10" at bounding box center [351, 128] width 11 height 9
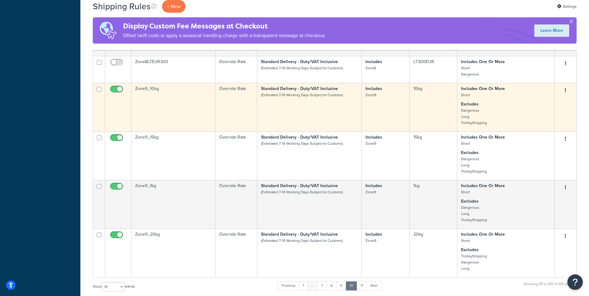
click at [119, 92] on input "checkbox" at bounding box center [117, 91] width 17 height 8
checkbox input "false"
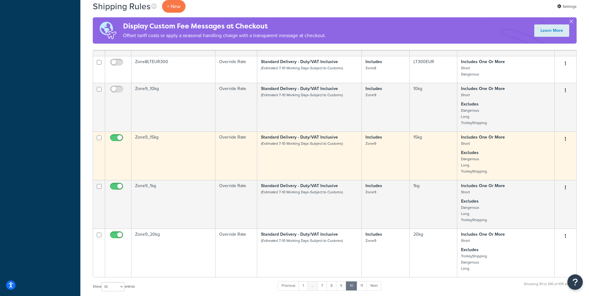
click at [118, 140] on input "checkbox" at bounding box center [117, 139] width 17 height 8
checkbox input "false"
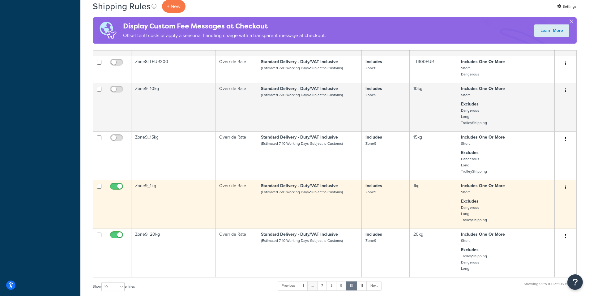
click at [115, 187] on span at bounding box center [116, 186] width 13 height 7
click at [115, 187] on input "checkbox" at bounding box center [117, 188] width 17 height 8
checkbox input "false"
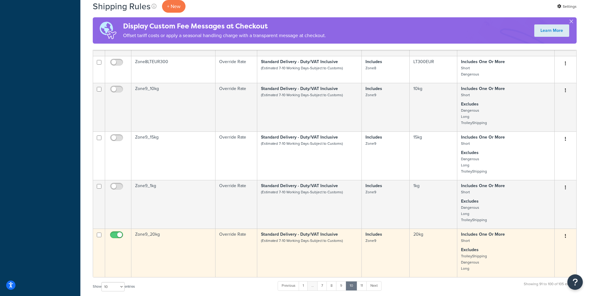
click at [114, 239] on input "checkbox" at bounding box center [117, 236] width 17 height 8
checkbox input "false"
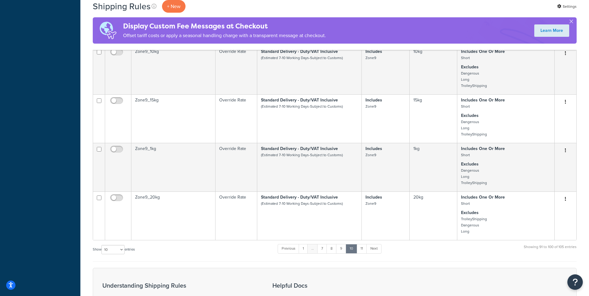
scroll to position [0, 0]
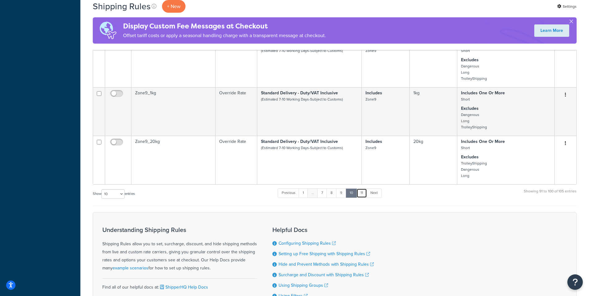
click at [363, 198] on link "11" at bounding box center [361, 192] width 11 height 9
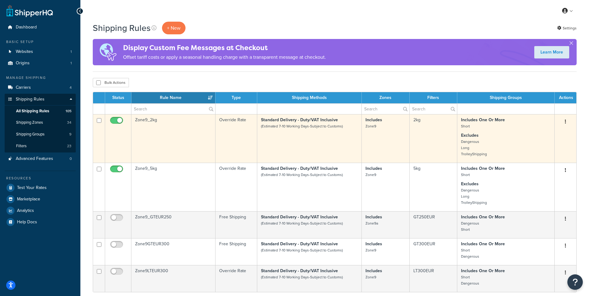
click at [115, 121] on input "checkbox" at bounding box center [117, 122] width 17 height 8
checkbox input "false"
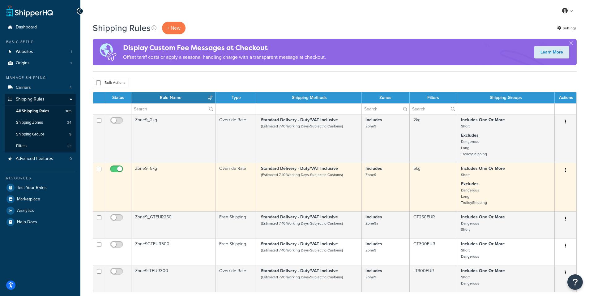
click at [117, 171] on input "checkbox" at bounding box center [117, 171] width 17 height 8
checkbox input "false"
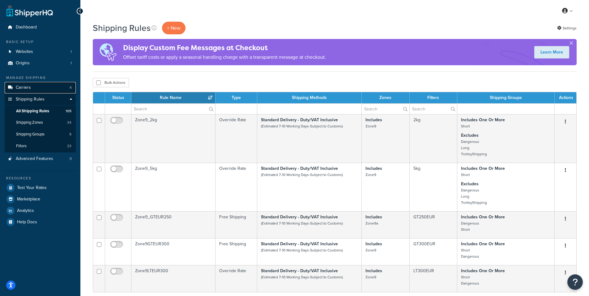
click at [35, 84] on link "Carriers 4" at bounding box center [40, 87] width 71 height 11
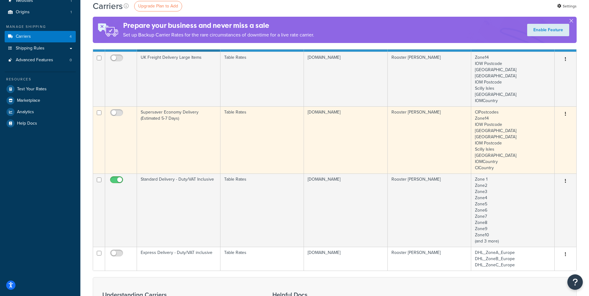
scroll to position [62, 0]
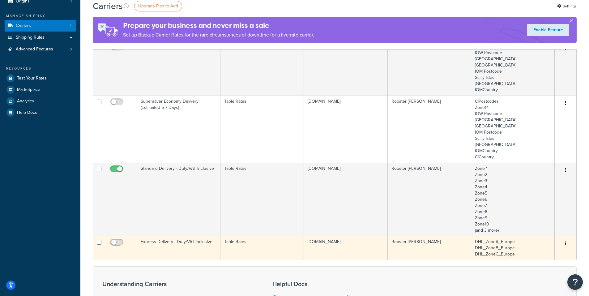
click at [113, 240] on input "checkbox" at bounding box center [117, 244] width 17 height 8
checkbox input "true"
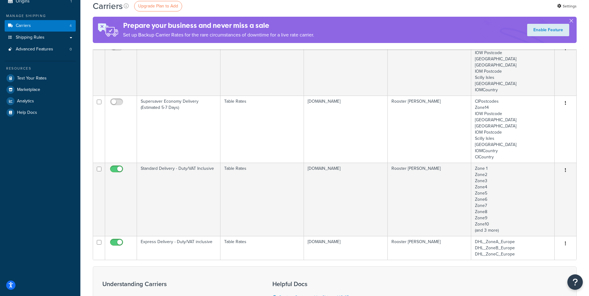
click at [40, 79] on span "Test Your Rates" at bounding box center [32, 78] width 30 height 5
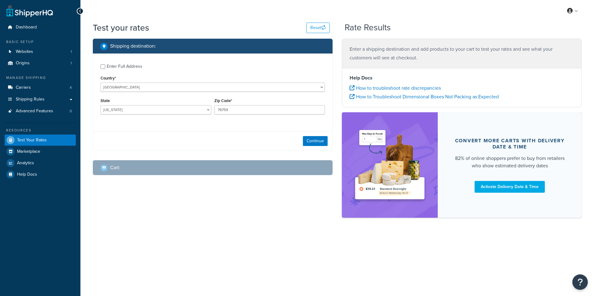
select select "[GEOGRAPHIC_DATA]"
click at [243, 90] on select "[GEOGRAPHIC_DATA] [GEOGRAPHIC_DATA] [GEOGRAPHIC_DATA] [GEOGRAPHIC_DATA] [GEOGRA…" at bounding box center [212, 87] width 224 height 9
select select "FR"
click at [100, 83] on select "[GEOGRAPHIC_DATA] [GEOGRAPHIC_DATA] [GEOGRAPHIC_DATA] [GEOGRAPHIC_DATA] [GEOGRA…" at bounding box center [212, 87] width 224 height 9
click at [188, 104] on div "Region [GEOGRAPHIC_DATA] [GEOGRAPHIC_DATA] [GEOGRAPHIC_DATA] [GEOGRAPHIC_DATA] …" at bounding box center [212, 107] width 227 height 23
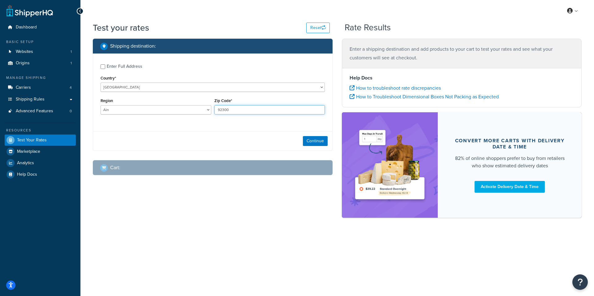
type input "92300"
drag, startPoint x: 151, startPoint y: 111, endPoint x: 66, endPoint y: 106, distance: 85.5
click at [66, 106] on div "Dashboard Basic Setup Websites 1 Origins 1 Manage Shipping Carriers 4 Shipping …" at bounding box center [297, 148] width 594 height 296
select select "92"
click at [100, 105] on select "[GEOGRAPHIC_DATA] [GEOGRAPHIC_DATA] [GEOGRAPHIC_DATA] [GEOGRAPHIC_DATA] [GEOGRA…" at bounding box center [155, 109] width 111 height 9
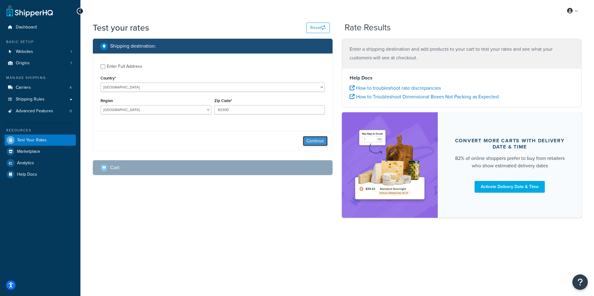
click at [312, 140] on button "Continue" at bounding box center [315, 141] width 25 height 10
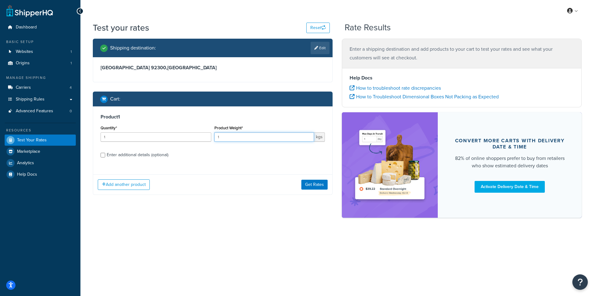
drag, startPoint x: 267, startPoint y: 141, endPoint x: 185, endPoint y: 142, distance: 81.3
click at [186, 141] on div "Quantity* 1 Product Weight* 1 kgs" at bounding box center [212, 135] width 227 height 23
type input "3"
click at [104, 156] on input "Enter additional details (optional)" at bounding box center [102, 155] width 5 height 5
checkbox input "true"
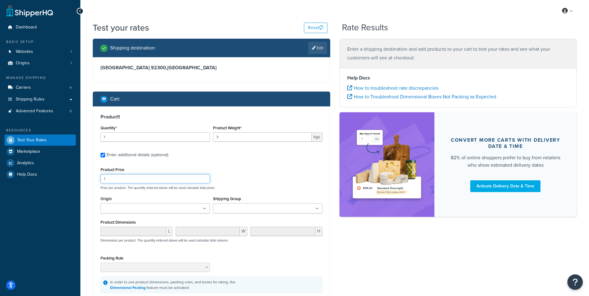
drag, startPoint x: 133, startPoint y: 179, endPoint x: 95, endPoint y: 176, distance: 38.1
click at [95, 176] on div "Product 1 Quantity* 1 Product Weight* 3 kgs Enter additional details (optional)…" at bounding box center [211, 203] width 237 height 194
type input "230"
click at [318, 210] on icon at bounding box center [316, 209] width 3 height 4
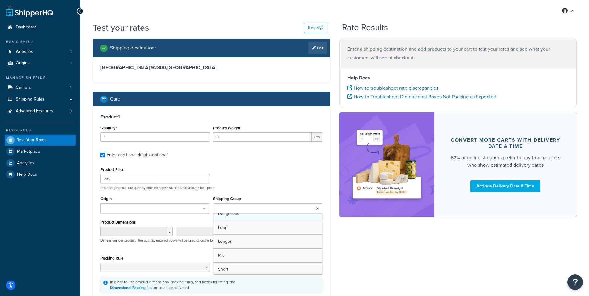
scroll to position [31, 0]
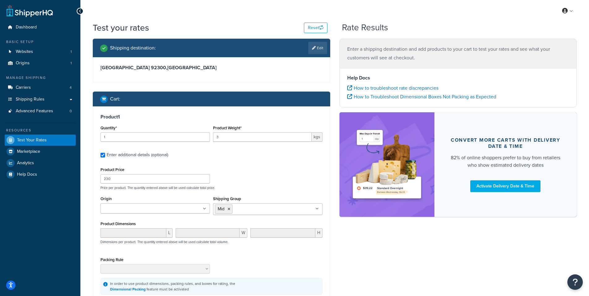
click at [367, 253] on div "Shipping destination : Edit [GEOGRAPHIC_DATA] , [GEOGRAPHIC_DATA] Cart : Produc…" at bounding box center [334, 188] width 493 height 298
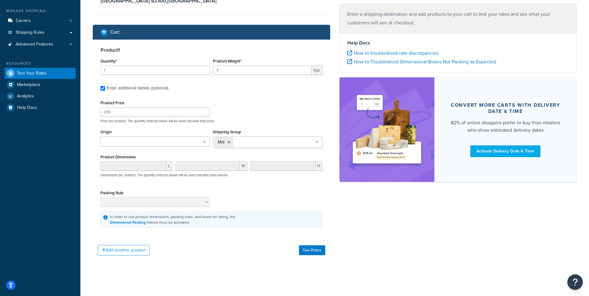
scroll to position [71, 0]
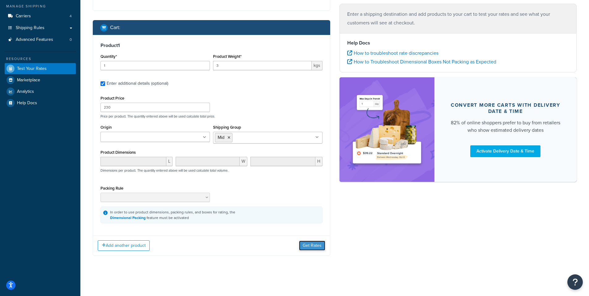
click at [309, 248] on button "Get Rates" at bounding box center [312, 246] width 26 height 10
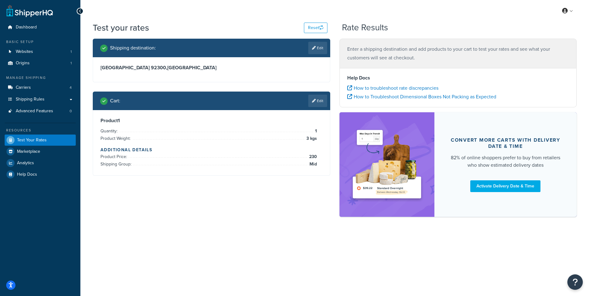
scroll to position [0, 0]
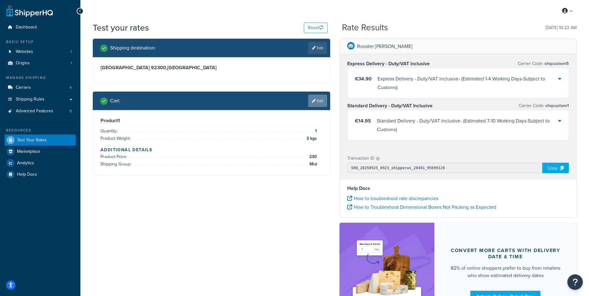
click at [317, 101] on link "Edit" at bounding box center [317, 101] width 19 height 12
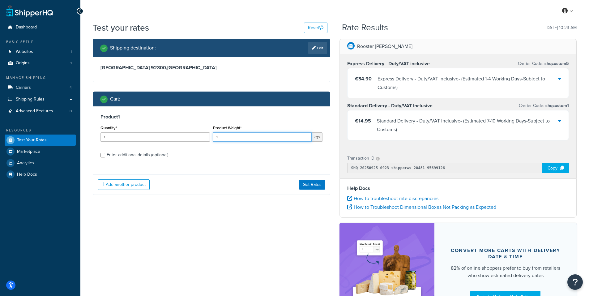
drag, startPoint x: 228, startPoint y: 139, endPoint x: 208, endPoint y: 137, distance: 20.5
click at [208, 137] on div "Quantity* 1 Product Weight* 1 kgs" at bounding box center [211, 135] width 225 height 23
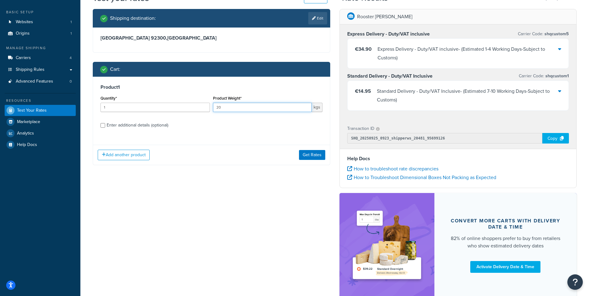
scroll to position [31, 0]
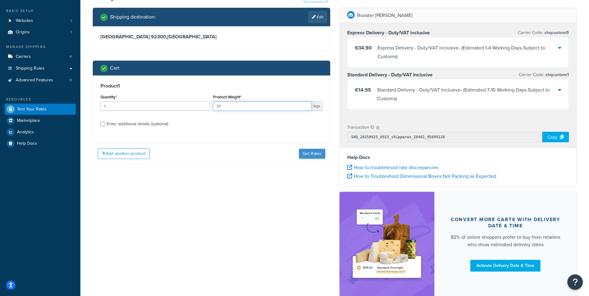
type input "20"
click at [310, 155] on button "Get Rates" at bounding box center [312, 154] width 26 height 10
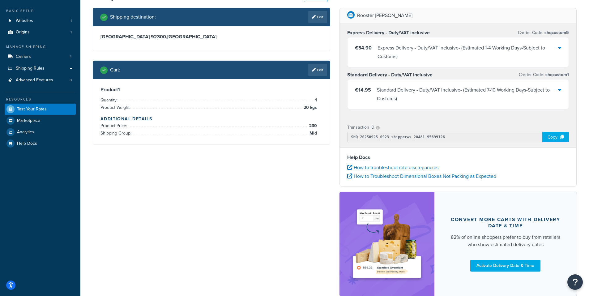
scroll to position [0, 0]
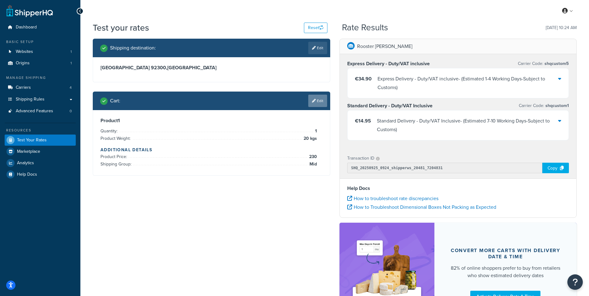
click at [317, 103] on link "Edit" at bounding box center [317, 101] width 19 height 12
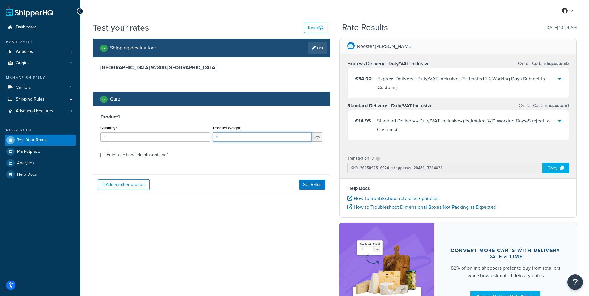
drag, startPoint x: 253, startPoint y: 136, endPoint x: 213, endPoint y: 135, distance: 40.2
click at [213, 135] on input "1" at bounding box center [262, 136] width 99 height 9
type input "30"
click at [217, 161] on div "Product 1 Quantity* 1 Product Weight* 30 kgs Enter additional details (optional)" at bounding box center [211, 137] width 237 height 63
click at [314, 186] on button "Get Rates" at bounding box center [312, 185] width 26 height 10
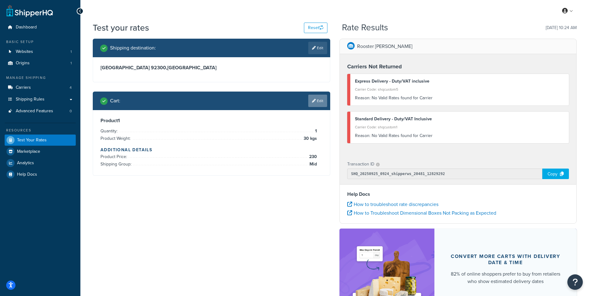
click at [315, 100] on link "Edit" at bounding box center [317, 101] width 19 height 12
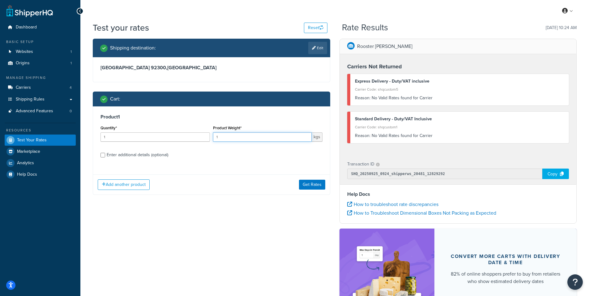
drag, startPoint x: 197, startPoint y: 136, endPoint x: 186, endPoint y: 136, distance: 10.2
click at [186, 136] on div "Quantity* 1 Product Weight* 1 kgs" at bounding box center [211, 135] width 225 height 23
type input "3"
click at [103, 155] on input "Enter additional details (optional)" at bounding box center [102, 155] width 5 height 5
checkbox input "true"
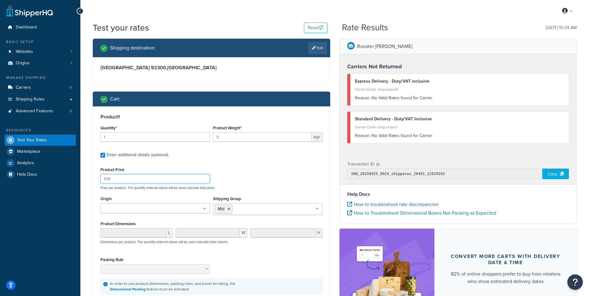
drag, startPoint x: 127, startPoint y: 179, endPoint x: 94, endPoint y: 179, distance: 32.8
click at [94, 179] on div "Product 1 Quantity* 1 Product Weight* 3 kgs Enter additional details (optional)…" at bounding box center [211, 204] width 237 height 196
type input "130"
click at [265, 168] on div "Product Price 130 Price per product. The quantity entered above will be used ca…" at bounding box center [211, 177] width 225 height 24
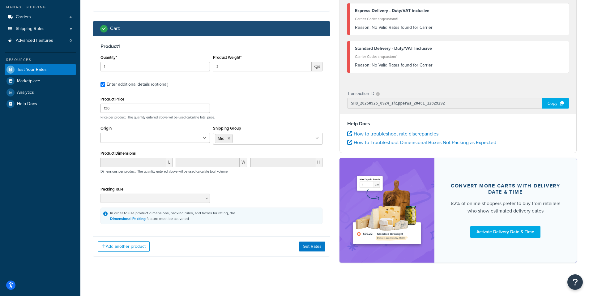
scroll to position [74, 0]
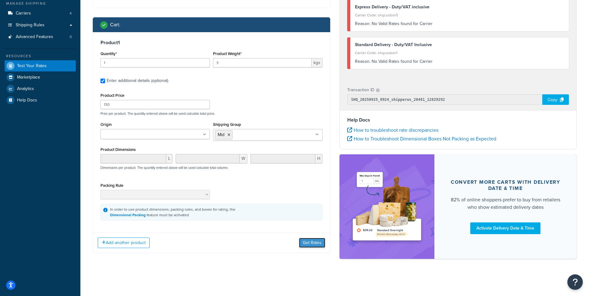
click at [302, 243] on button "Get Rates" at bounding box center [312, 243] width 26 height 10
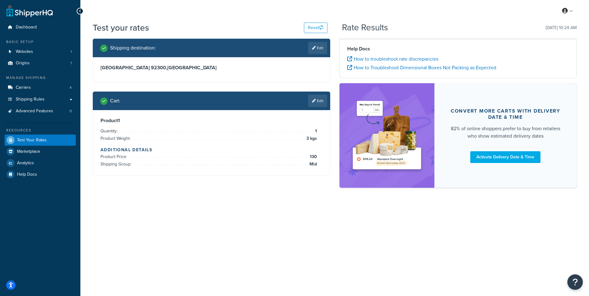
scroll to position [0, 0]
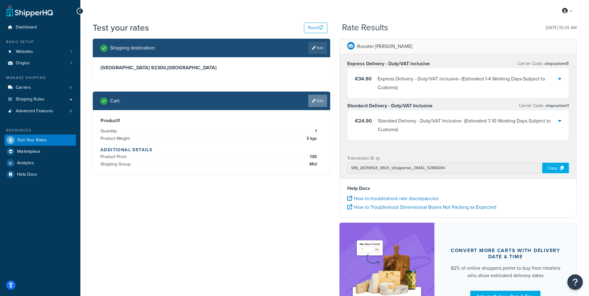
click at [318, 100] on link "Edit" at bounding box center [317, 101] width 19 height 12
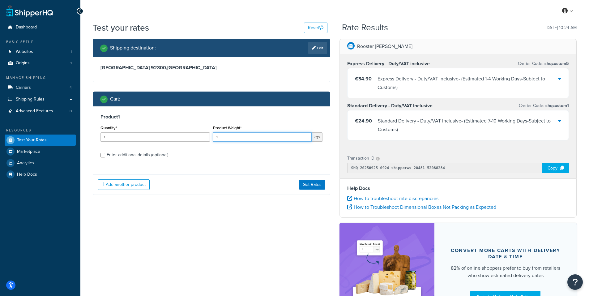
click at [198, 136] on div "Quantity* 1 Product Weight* 1 kgs" at bounding box center [211, 135] width 225 height 23
type input "3"
click at [108, 154] on div "Enter additional details (optional)" at bounding box center [138, 155] width 62 height 9
click at [105, 154] on input "Enter additional details (optional)" at bounding box center [102, 155] width 5 height 5
checkbox input "true"
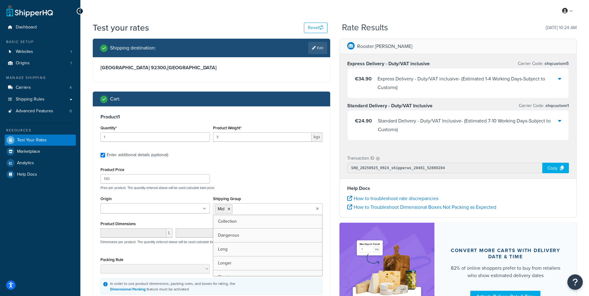
click at [318, 209] on icon at bounding box center [317, 209] width 3 height 4
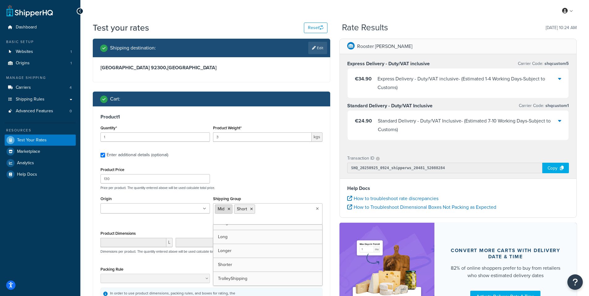
click at [228, 208] on icon at bounding box center [229, 209] width 3 height 4
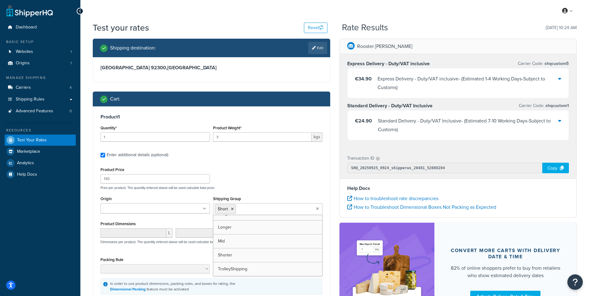
click at [246, 179] on div "Product Price 130 Price per product. The quantity entered above will be used ca…" at bounding box center [211, 177] width 225 height 24
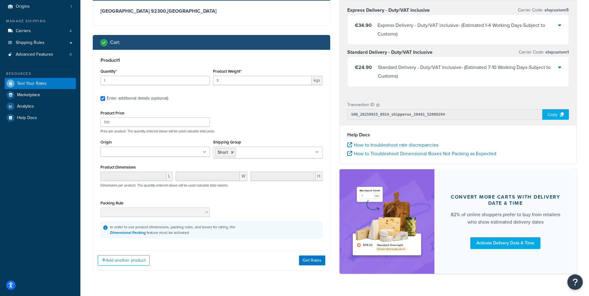
scroll to position [62, 0]
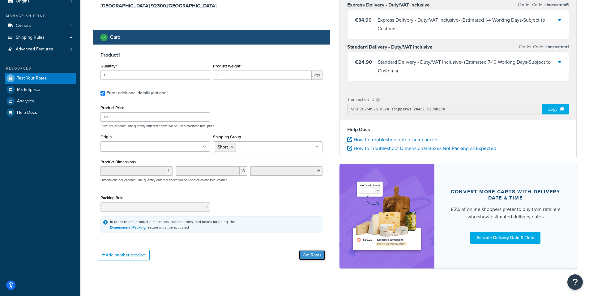
click at [310, 254] on button "Get Rates" at bounding box center [312, 255] width 26 height 10
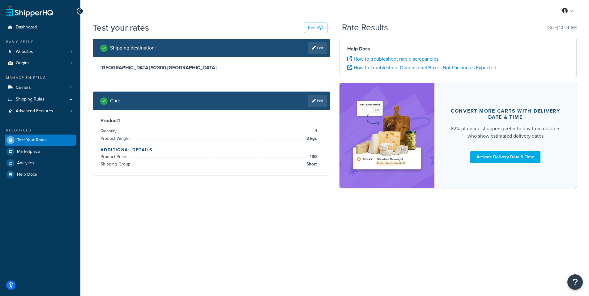
scroll to position [0, 0]
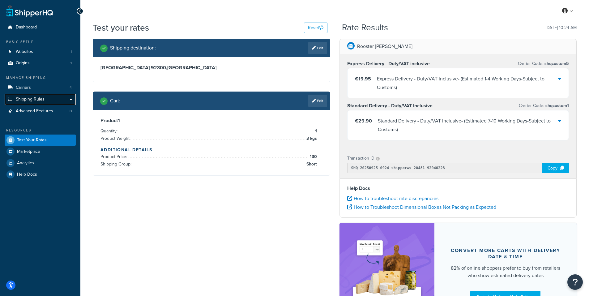
click at [39, 98] on span "Shipping Rules" at bounding box center [30, 99] width 29 height 5
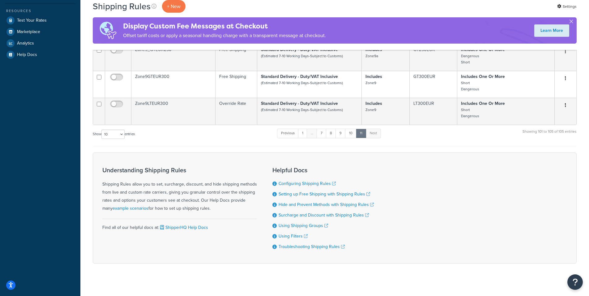
scroll to position [174, 0]
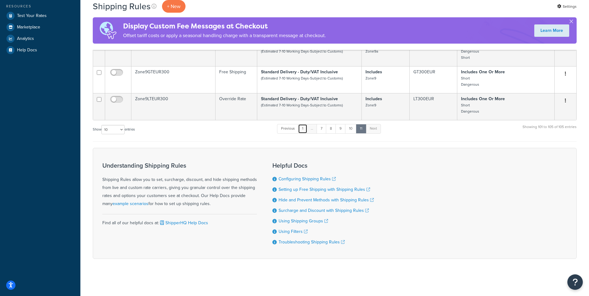
click at [304, 129] on link "1" at bounding box center [302, 128] width 9 height 9
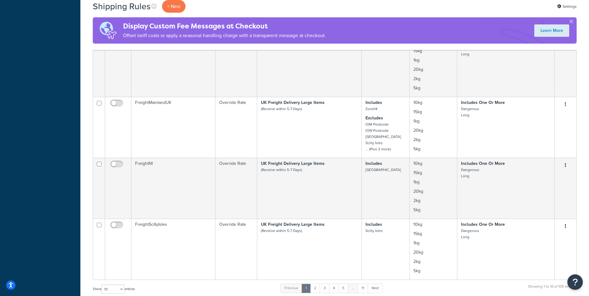
scroll to position [464, 0]
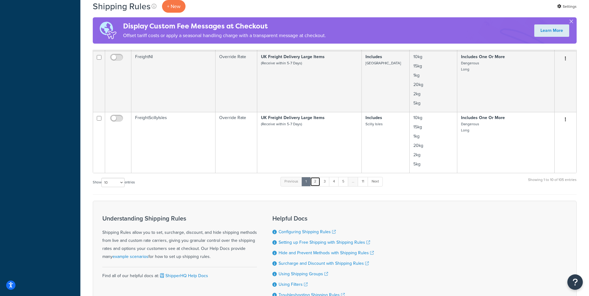
click at [316, 184] on link "2" at bounding box center [315, 181] width 10 height 9
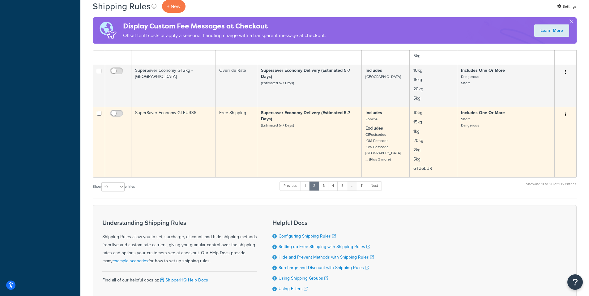
scroll to position [496, 0]
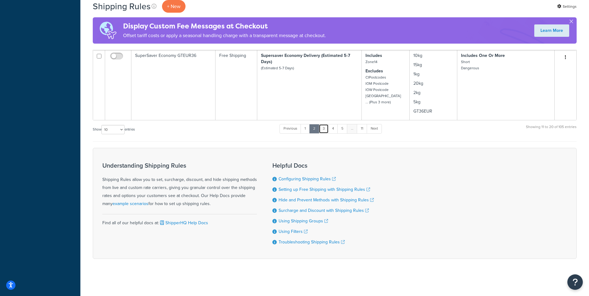
click at [324, 132] on link "3" at bounding box center [324, 128] width 10 height 9
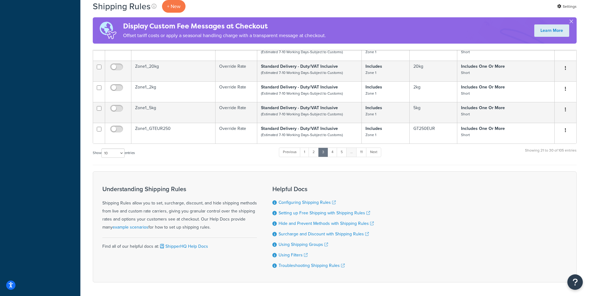
scroll to position [303, 0]
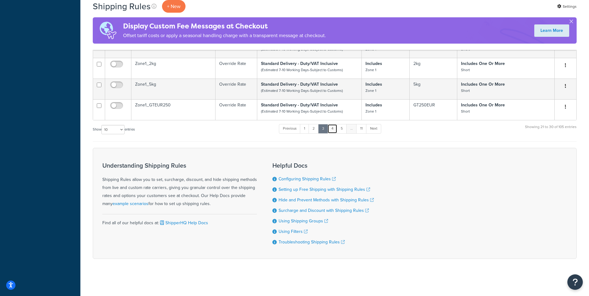
click at [332, 129] on link "4" at bounding box center [332, 128] width 10 height 9
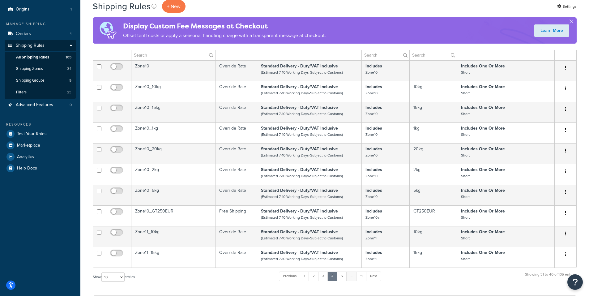
scroll to position [204, 0]
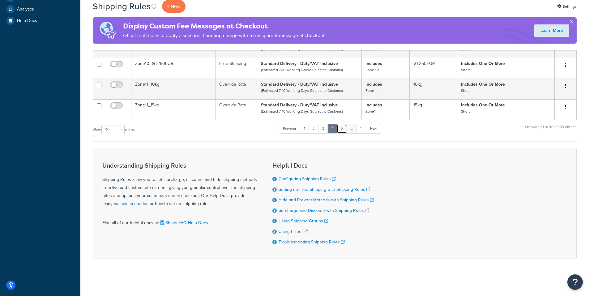
click at [345, 129] on link "5" at bounding box center [342, 128] width 10 height 9
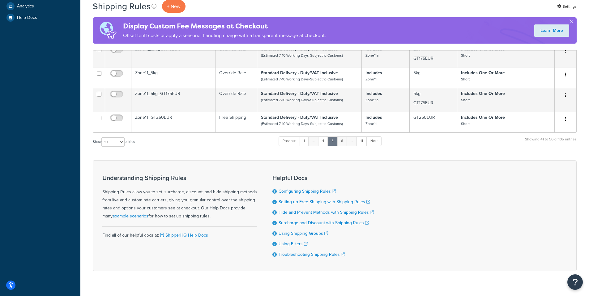
click at [343, 145] on link "6" at bounding box center [342, 140] width 10 height 9
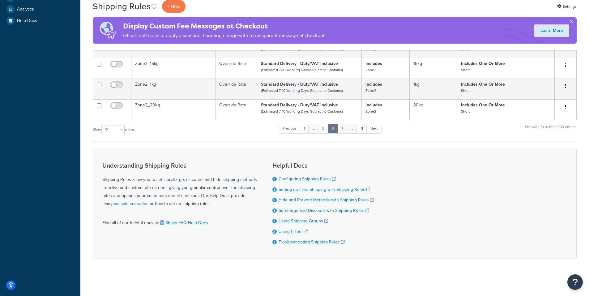
click at [343, 131] on link "7" at bounding box center [342, 128] width 10 height 9
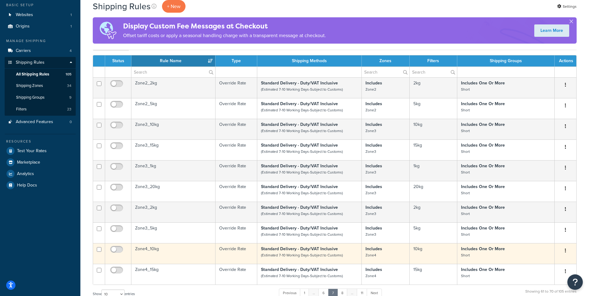
scroll to position [155, 0]
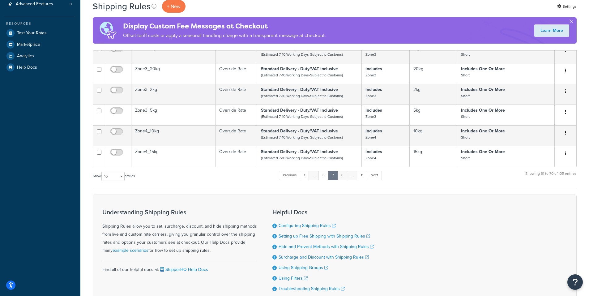
click at [343, 178] on link "8" at bounding box center [342, 175] width 10 height 9
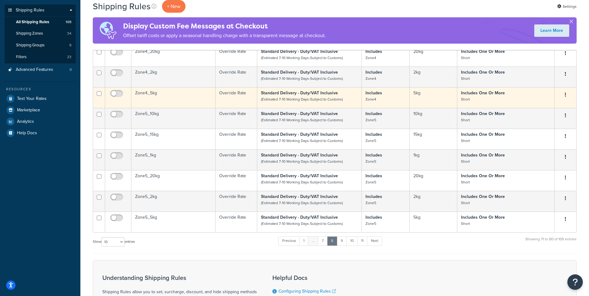
scroll to position [204, 0]
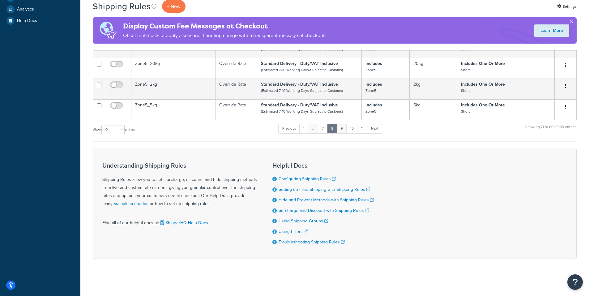
click at [345, 130] on link "9" at bounding box center [342, 128] width 10 height 9
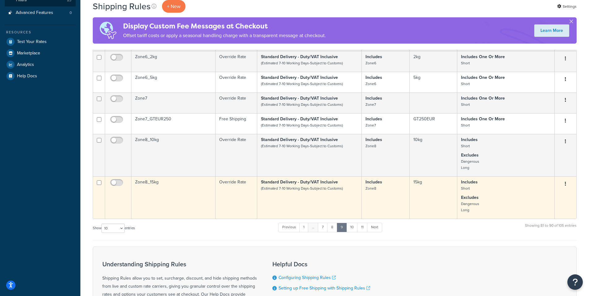
scroll to position [185, 0]
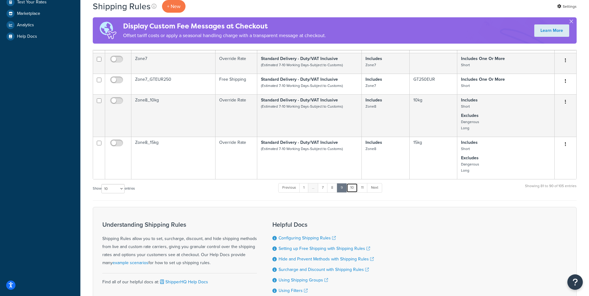
click at [352, 191] on link "10" at bounding box center [351, 187] width 11 height 9
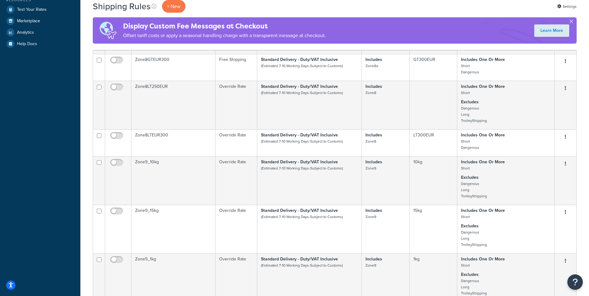
scroll to position [0, 0]
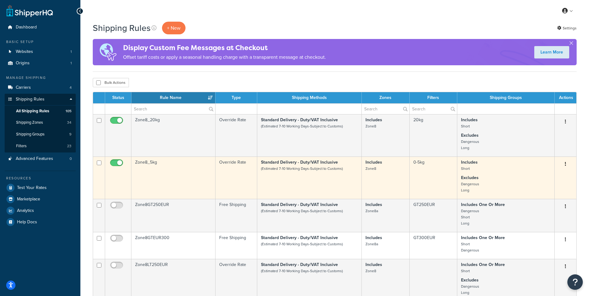
click at [113, 161] on input "checkbox" at bounding box center [117, 164] width 17 height 8
checkbox input "false"
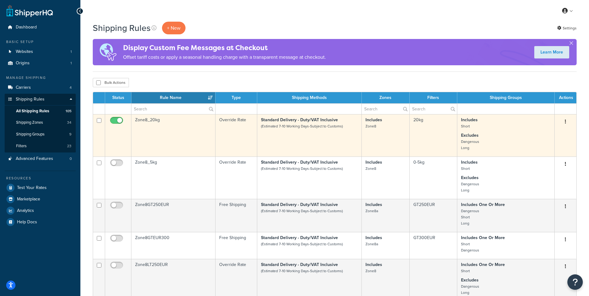
click at [116, 121] on input "checkbox" at bounding box center [117, 122] width 17 height 8
checkbox input "false"
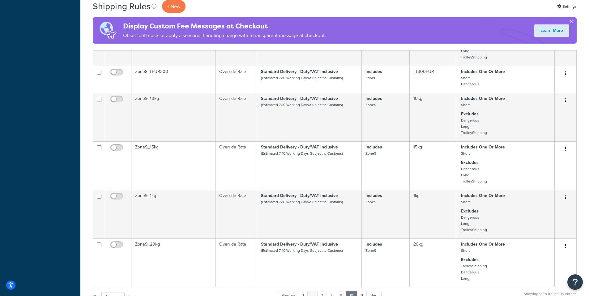
scroll to position [371, 0]
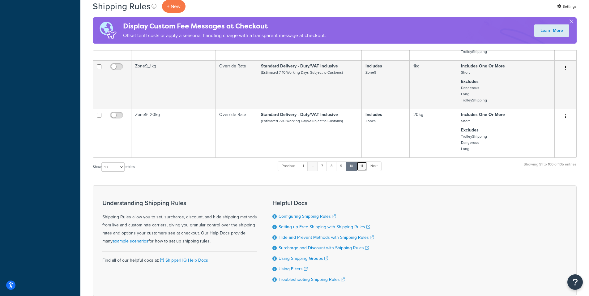
click at [362, 171] on link "11" at bounding box center [361, 165] width 11 height 9
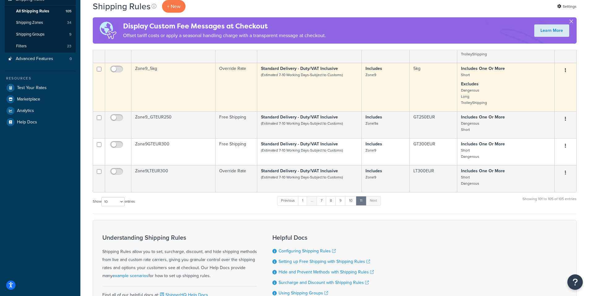
scroll to position [0, 0]
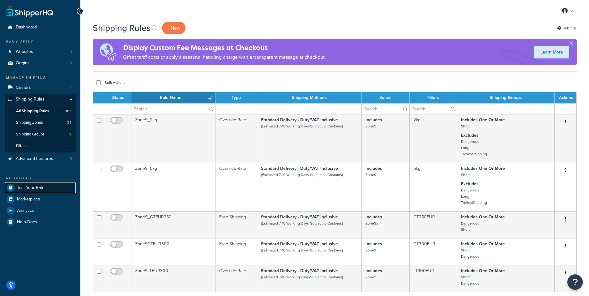
click at [37, 187] on span "Test Your Rates" at bounding box center [32, 187] width 30 height 5
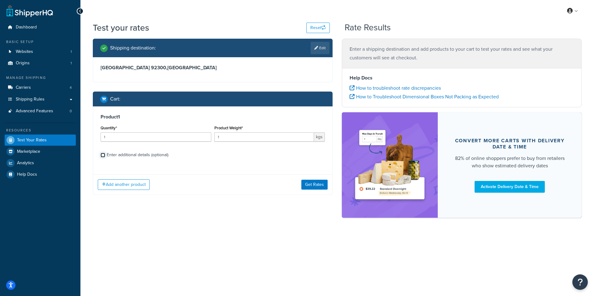
click at [102, 153] on input "Enter additional details (optional)" at bounding box center [102, 155] width 5 height 5
checkbox input "true"
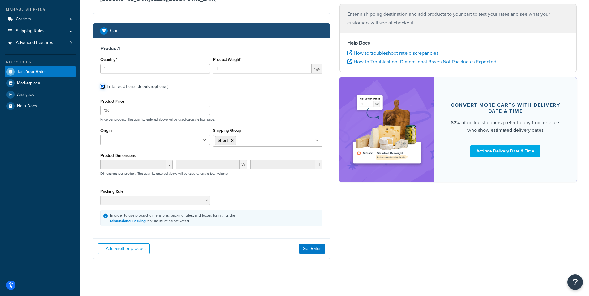
scroll to position [71, 0]
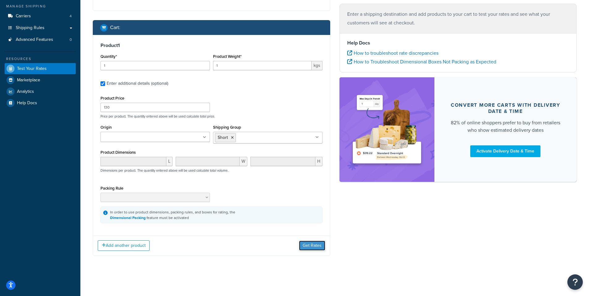
click at [308, 245] on button "Get Rates" at bounding box center [312, 246] width 26 height 10
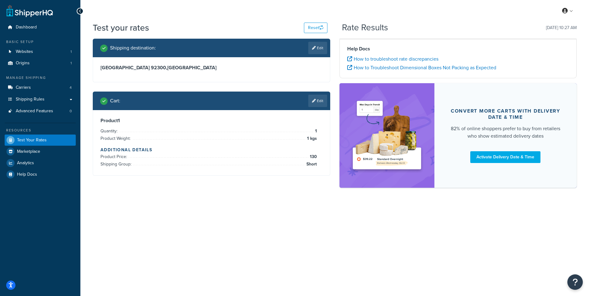
scroll to position [0, 0]
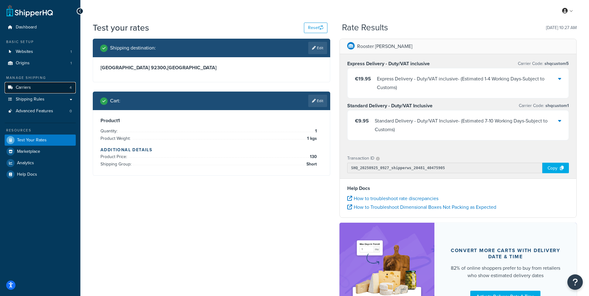
click at [32, 91] on link "Carriers 4" at bounding box center [40, 87] width 71 height 11
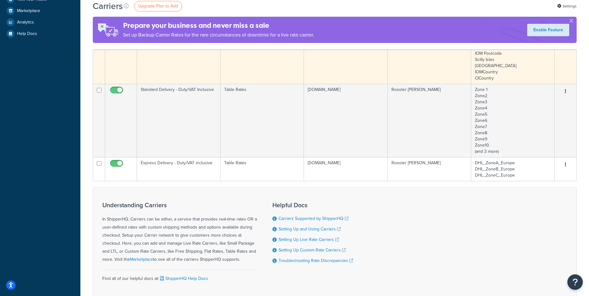
scroll to position [155, 0]
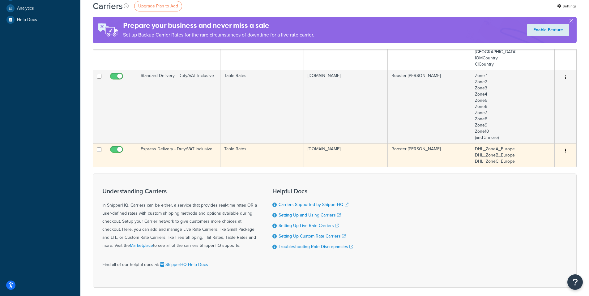
click at [168, 156] on td "Express Delivery - Duty/VAT inclusive" at bounding box center [178, 155] width 83 height 24
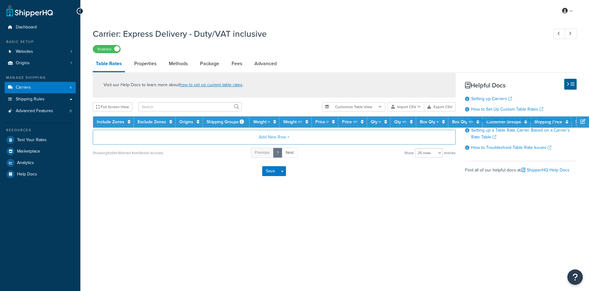
select select "25"
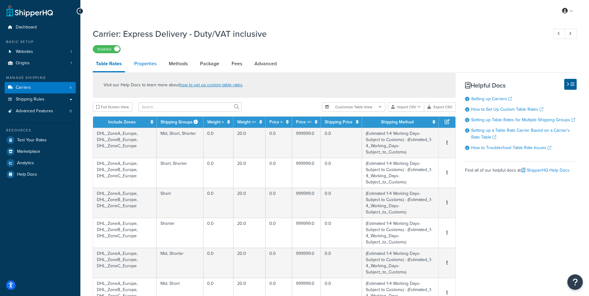
click at [150, 65] on link "Properties" at bounding box center [145, 63] width 28 height 15
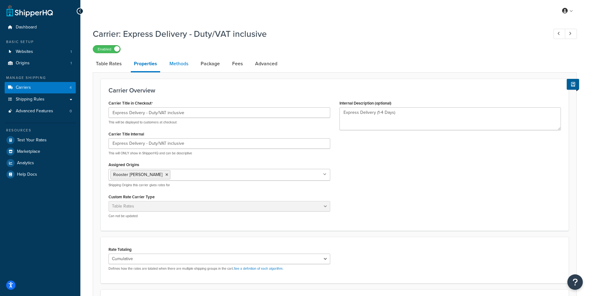
click at [179, 64] on link "Methods" at bounding box center [178, 63] width 25 height 15
select select "25"
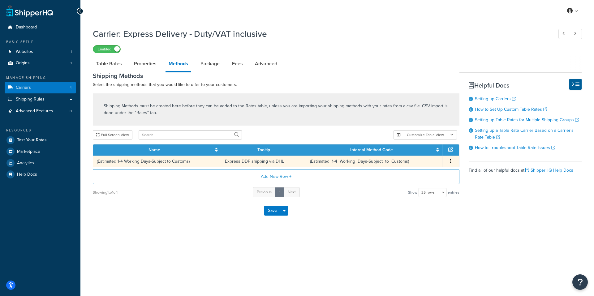
click at [449, 162] on button "button" at bounding box center [450, 161] width 5 height 7
click at [412, 156] on div "Edit" at bounding box center [419, 155] width 44 height 13
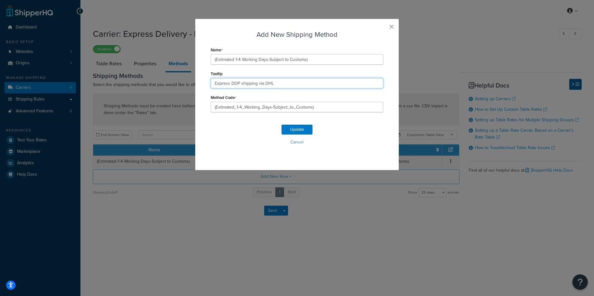
drag, startPoint x: 273, startPoint y: 83, endPoint x: 227, endPoint y: 84, distance: 45.8
click at [227, 84] on input "Express DDP shipping via DHL" at bounding box center [297, 83] width 173 height 11
click at [225, 82] on input "Expressshipping" at bounding box center [297, 83] width 173 height 11
type input "Express shipping"
drag, startPoint x: 245, startPoint y: 82, endPoint x: 199, endPoint y: 80, distance: 45.8
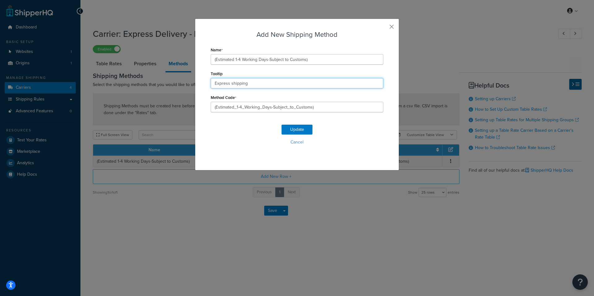
click at [199, 80] on div "Add New Shipping Method Name (Estimated 1-4 Working Days-Subject to Customs) To…" at bounding box center [297, 95] width 204 height 152
click at [291, 128] on button "Update" at bounding box center [296, 130] width 31 height 10
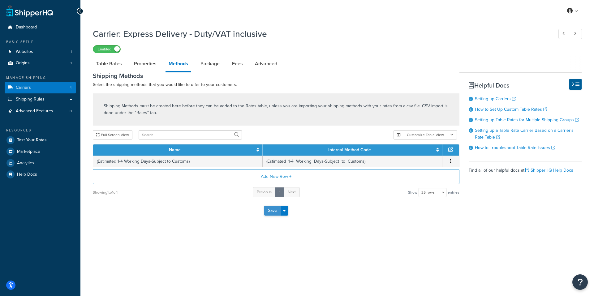
click at [272, 212] on button "Save" at bounding box center [272, 211] width 17 height 10
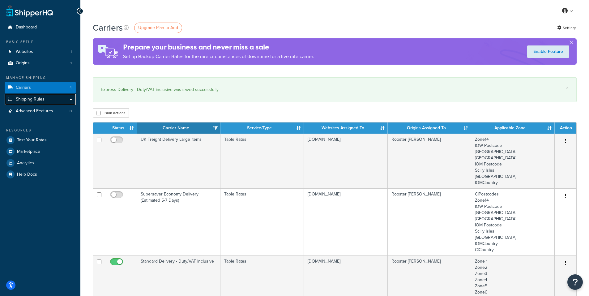
click at [30, 100] on span "Shipping Rules" at bounding box center [30, 99] width 29 height 5
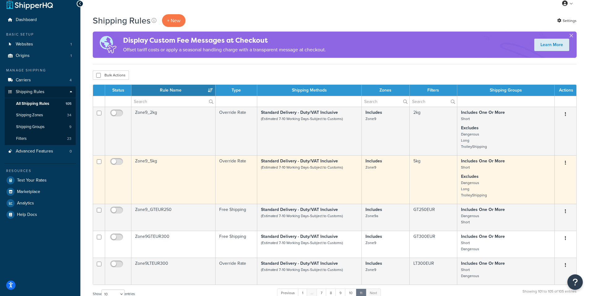
scroll to position [62, 0]
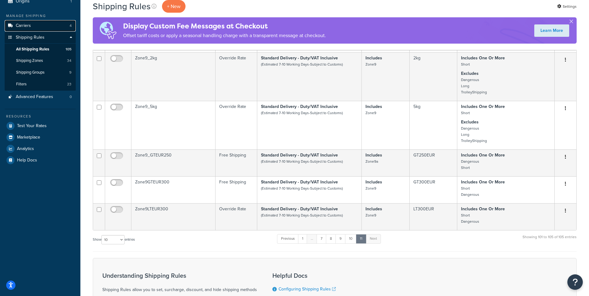
click at [14, 25] on link "Carriers 4" at bounding box center [40, 25] width 71 height 11
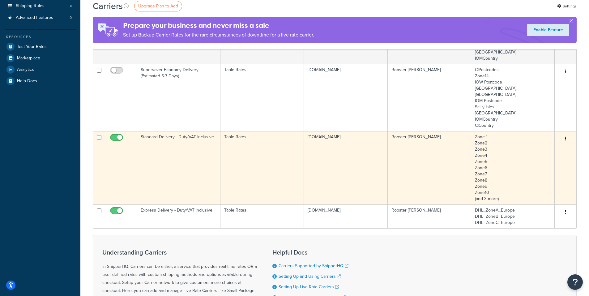
scroll to position [91, 0]
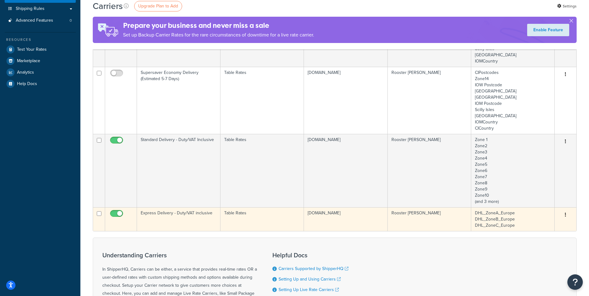
click at [187, 217] on td "Express Delivery - Duty/VAT inclusive" at bounding box center [178, 219] width 83 height 24
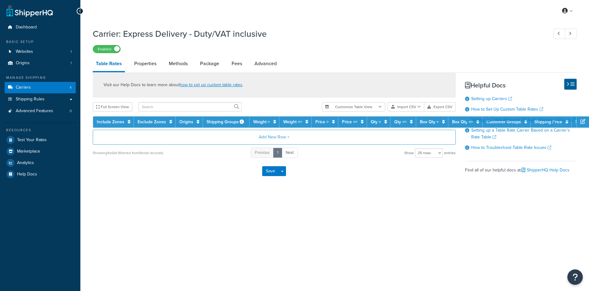
select select "25"
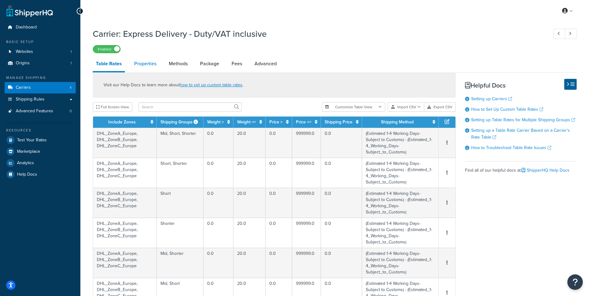
click at [144, 63] on link "Properties" at bounding box center [145, 63] width 28 height 15
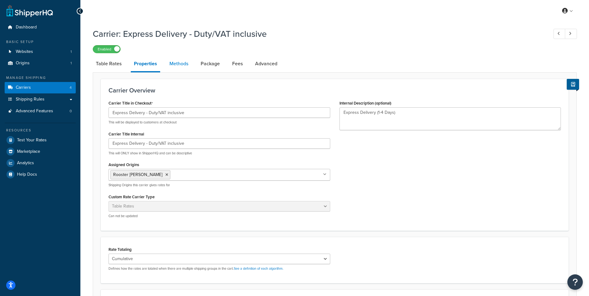
click at [182, 64] on link "Methods" at bounding box center [178, 63] width 25 height 15
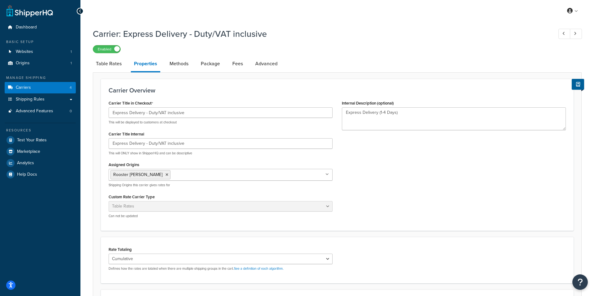
select select "25"
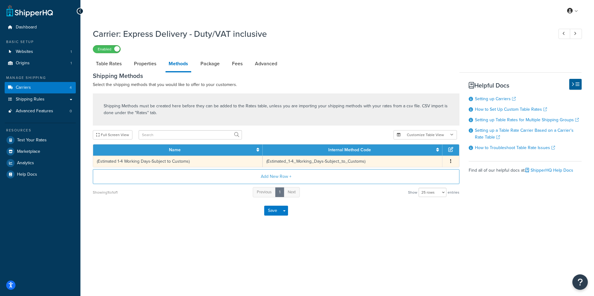
click at [450, 161] on icon "button" at bounding box center [450, 161] width 1 height 4
click at [412, 155] on div "Edit" at bounding box center [419, 155] width 44 height 13
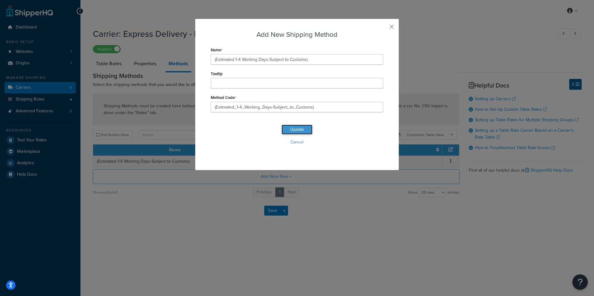
click at [297, 130] on button "Update" at bounding box center [296, 130] width 31 height 10
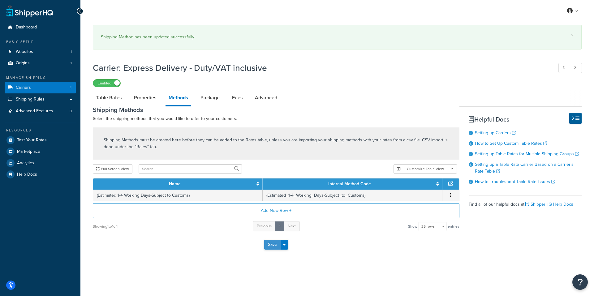
click at [271, 245] on button "Save" at bounding box center [272, 245] width 17 height 10
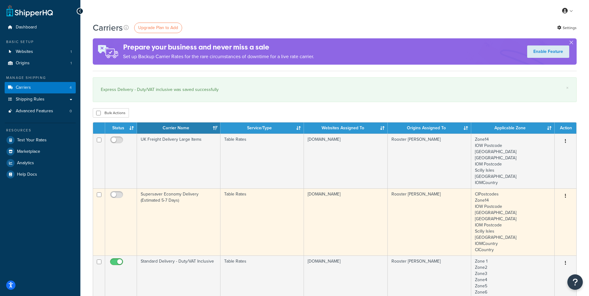
drag, startPoint x: 429, startPoint y: 191, endPoint x: 427, endPoint y: 208, distance: 17.1
click at [427, 200] on td "Rooster [PERSON_NAME]" at bounding box center [429, 221] width 83 height 67
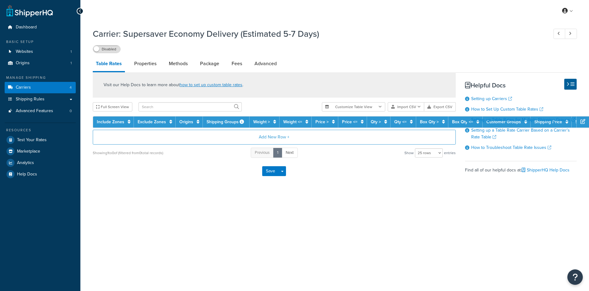
select select "25"
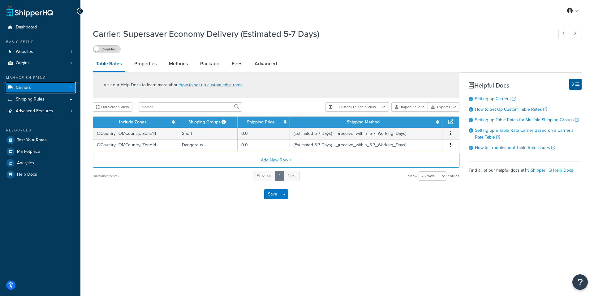
click at [17, 86] on span "Carriers" at bounding box center [23, 87] width 15 height 5
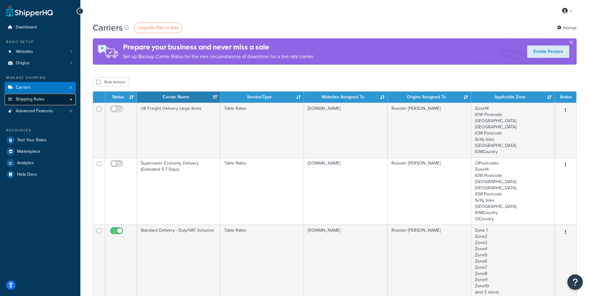
click at [35, 100] on span "Shipping Rules" at bounding box center [30, 99] width 29 height 5
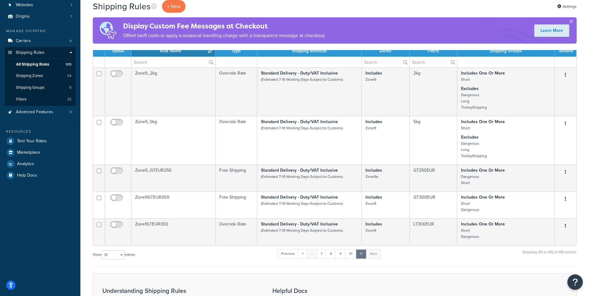
scroll to position [124, 0]
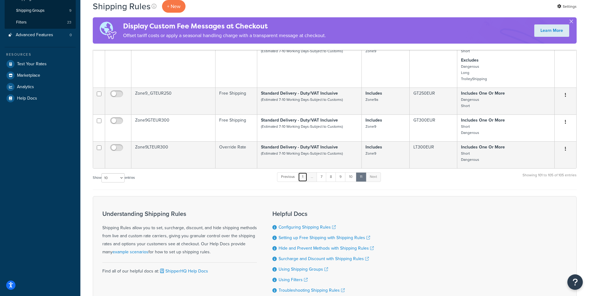
click at [303, 180] on link "1" at bounding box center [302, 176] width 9 height 9
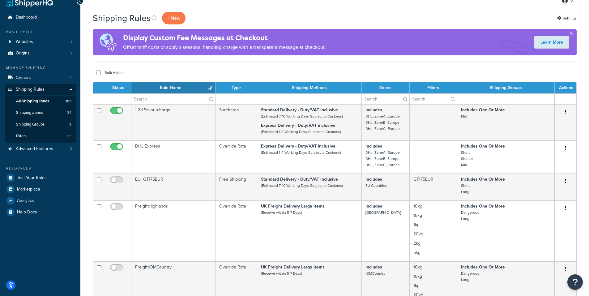
scroll to position [5, 0]
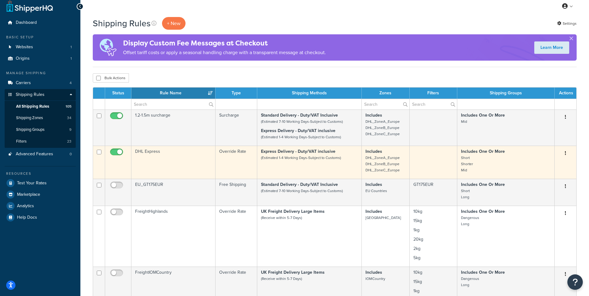
click at [167, 164] on td "DHL Express" at bounding box center [173, 162] width 84 height 33
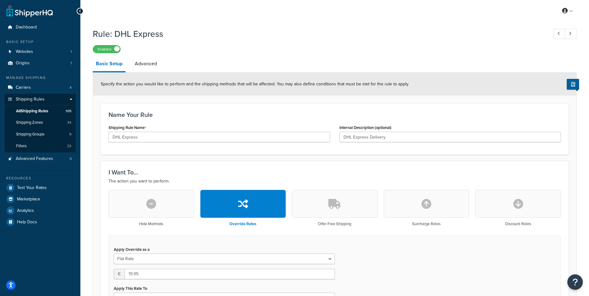
click at [433, 79] on div "Specify the action you would like to perform and the shipping methods that will…" at bounding box center [334, 84] width 483 height 23
click at [151, 65] on link "Advanced" at bounding box center [146, 63] width 28 height 15
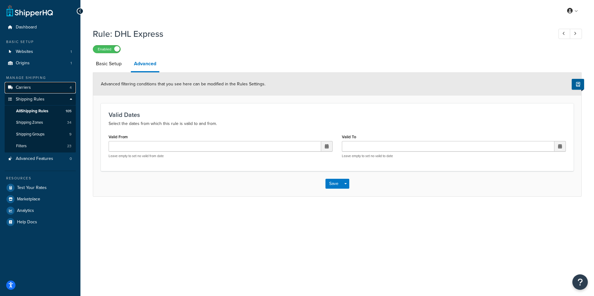
click at [21, 86] on span "Carriers" at bounding box center [23, 87] width 15 height 5
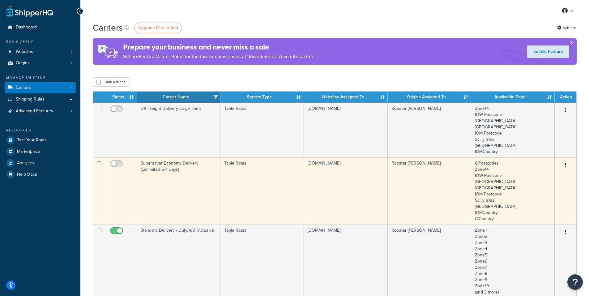
click at [251, 190] on td "Table Rates" at bounding box center [261, 190] width 83 height 67
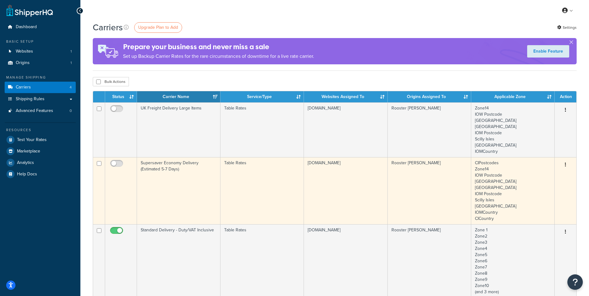
scroll to position [31, 0]
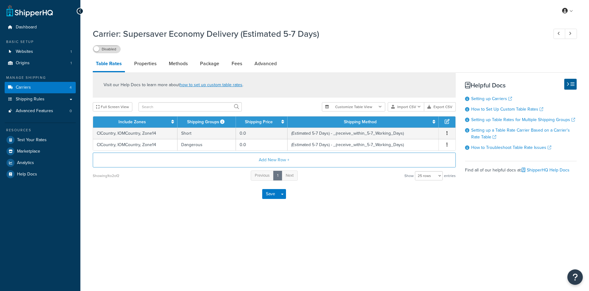
select select "25"
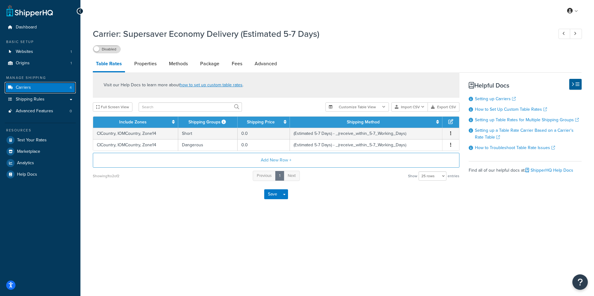
click at [40, 87] on link "Carriers 4" at bounding box center [40, 87] width 71 height 11
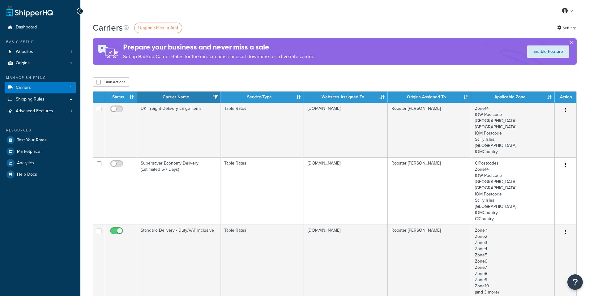
click at [36, 99] on span "Shipping Rules" at bounding box center [30, 99] width 29 height 5
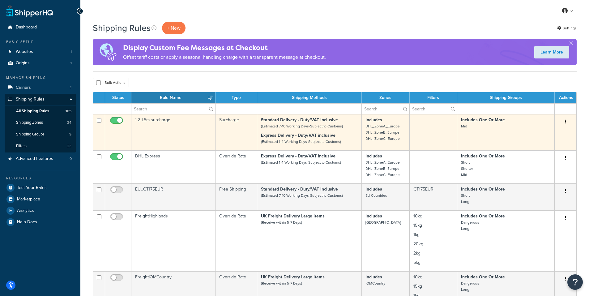
click at [563, 121] on button "button" at bounding box center [565, 122] width 9 height 10
click at [529, 134] on link "Edit" at bounding box center [545, 133] width 49 height 13
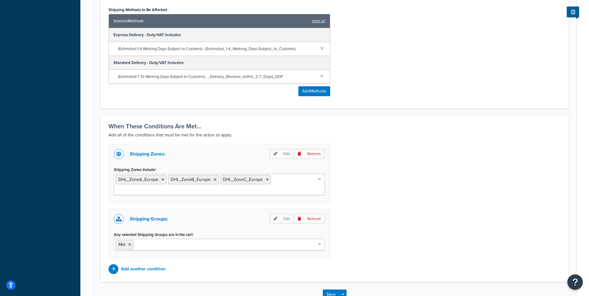
scroll to position [371, 0]
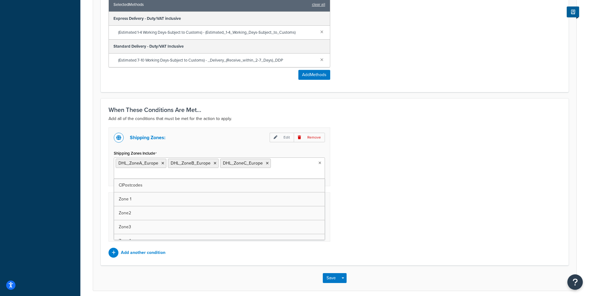
click at [319, 162] on icon at bounding box center [319, 163] width 3 height 4
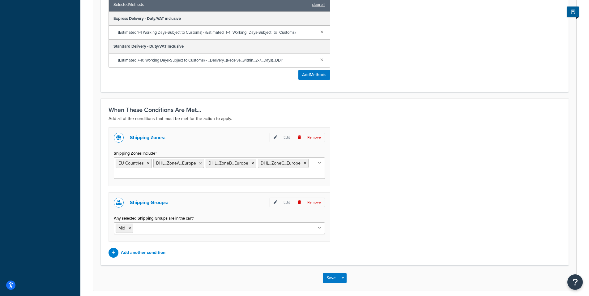
click at [403, 177] on div "Shipping Zones: Edit Remove Shipping Zones Include EU Countries DHL_ZoneA_Europ…" at bounding box center [335, 192] width 462 height 130
click at [329, 279] on button "Save" at bounding box center [331, 278] width 17 height 10
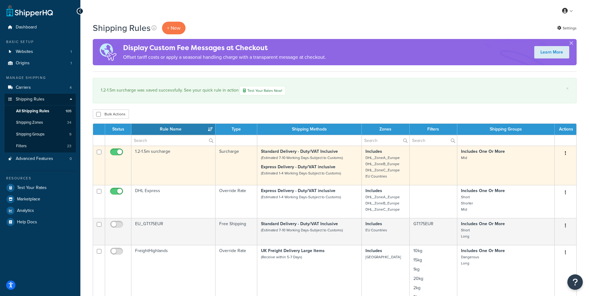
click at [566, 153] on button "button" at bounding box center [565, 153] width 9 height 10
click at [529, 164] on link "Edit" at bounding box center [545, 165] width 49 height 13
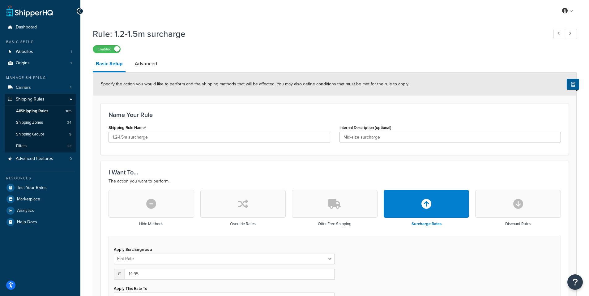
click at [297, 171] on h3 "I Want To..." at bounding box center [335, 172] width 452 height 7
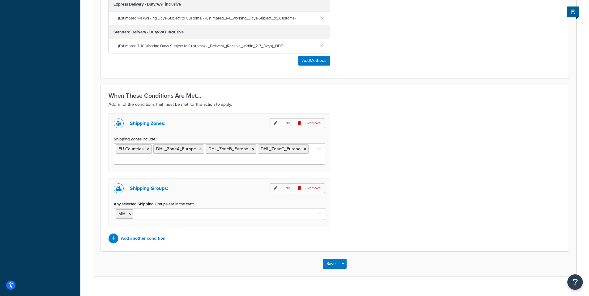
scroll to position [397, 0]
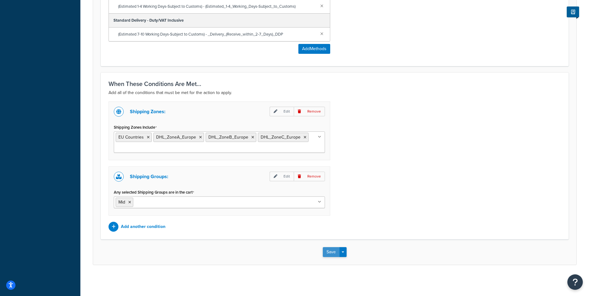
click at [327, 254] on button "Save" at bounding box center [331, 252] width 17 height 10
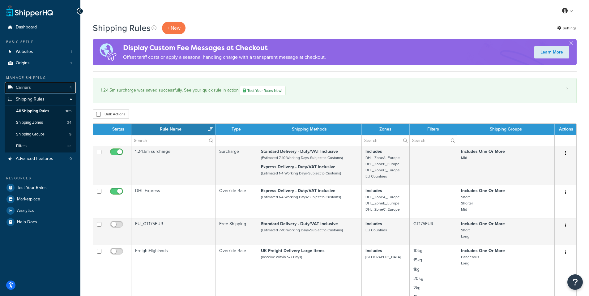
click at [23, 88] on span "Carriers" at bounding box center [23, 87] width 15 height 5
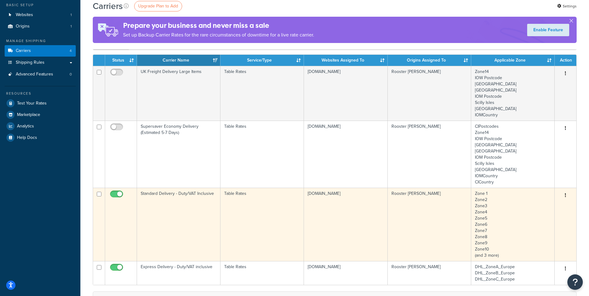
scroll to position [31, 0]
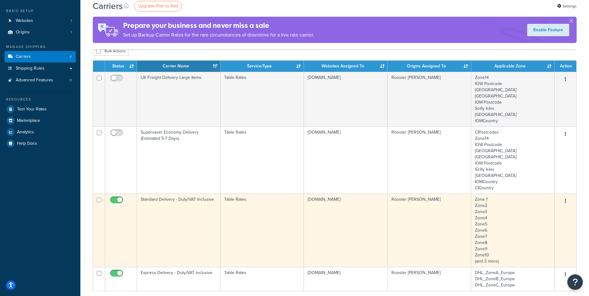
click at [185, 219] on td "Standard Delivery - Duty/VAT Inclusive" at bounding box center [178, 230] width 83 height 73
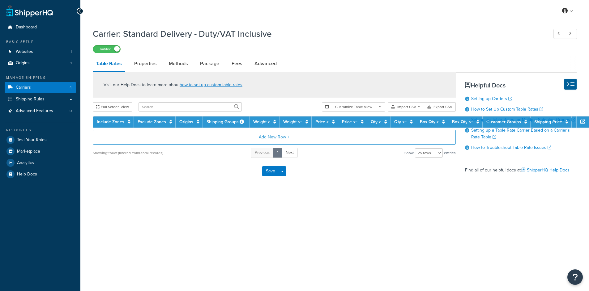
select select "25"
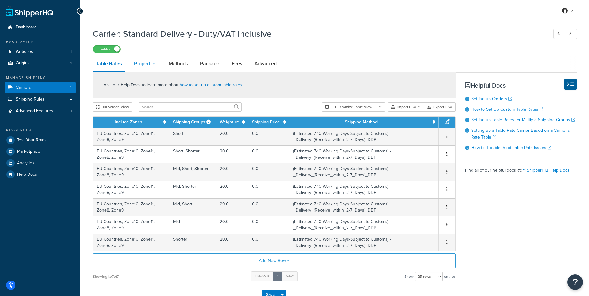
click at [140, 65] on link "Properties" at bounding box center [145, 63] width 28 height 15
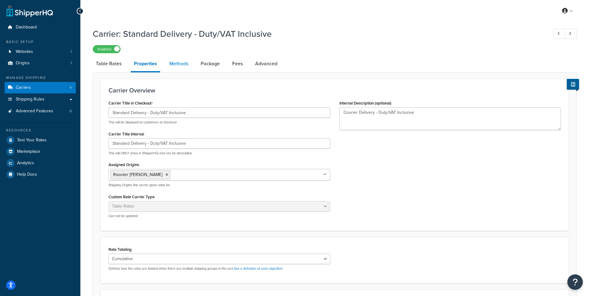
click at [177, 63] on link "Methods" at bounding box center [178, 63] width 25 height 15
select select "25"
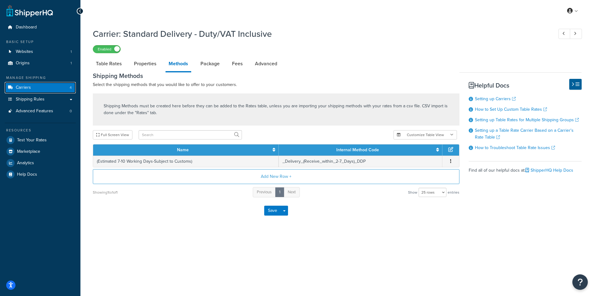
click at [59, 86] on link "Carriers 4" at bounding box center [40, 87] width 71 height 11
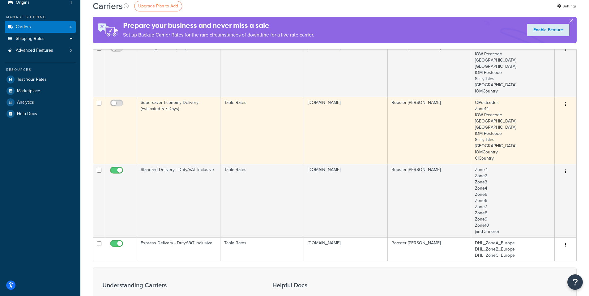
scroll to position [62, 0]
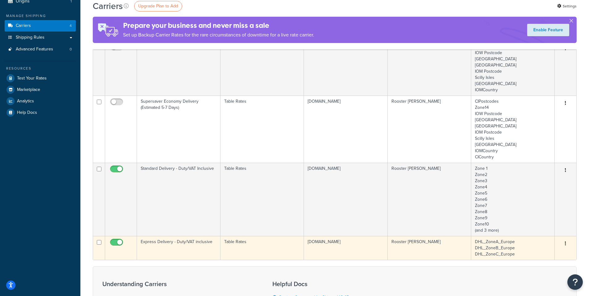
click at [194, 246] on td "Express Delivery - Duty/VAT inclusive" at bounding box center [178, 248] width 83 height 24
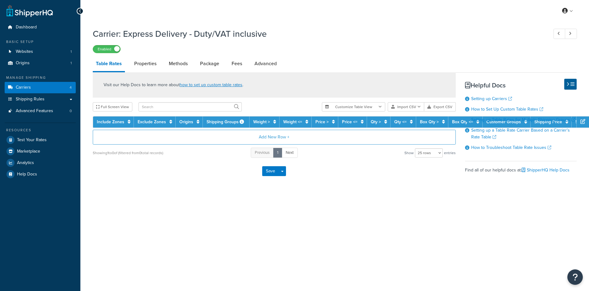
select select "25"
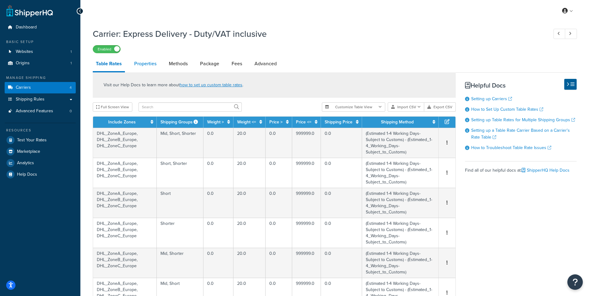
click at [143, 63] on link "Properties" at bounding box center [145, 63] width 28 height 15
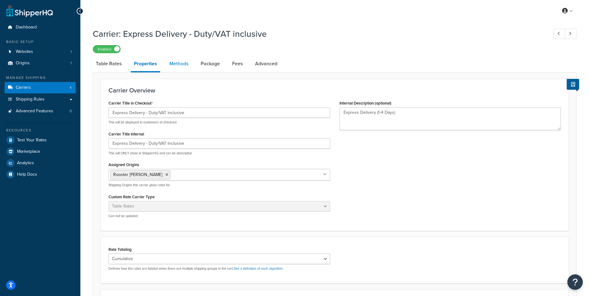
click at [175, 64] on link "Methods" at bounding box center [178, 63] width 25 height 15
select select "25"
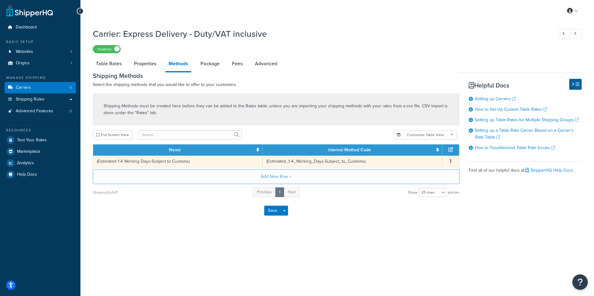
click at [450, 161] on button "button" at bounding box center [450, 161] width 5 height 7
click at [415, 154] on div "Edit" at bounding box center [419, 155] width 44 height 13
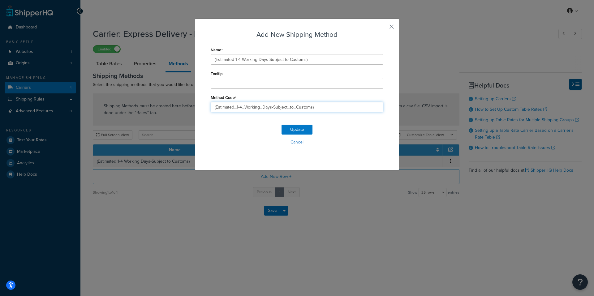
drag, startPoint x: 317, startPoint y: 107, endPoint x: 161, endPoint y: 110, distance: 156.5
click at [161, 110] on div "Add New Shipping Method Name (Estimated 1-4 Working Days-Subject to Customs) To…" at bounding box center [297, 148] width 594 height 296
type input "_"
click at [266, 107] on input "_" at bounding box center [297, 107] width 173 height 11
click at [263, 106] on input "_" at bounding box center [297, 107] width 173 height 11
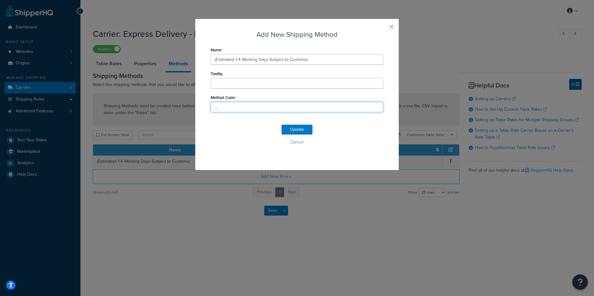
type input "_Delivery_(Receive_within_2-7_Days)_DDP"
click at [268, 107] on input "_Delivery_(Receive_within_2-7_Days)_DDP" at bounding box center [297, 107] width 173 height 11
type input "_Delivery_(Receive_within_1-4_Days)_DDP"
click at [294, 128] on button "Update" at bounding box center [296, 130] width 31 height 10
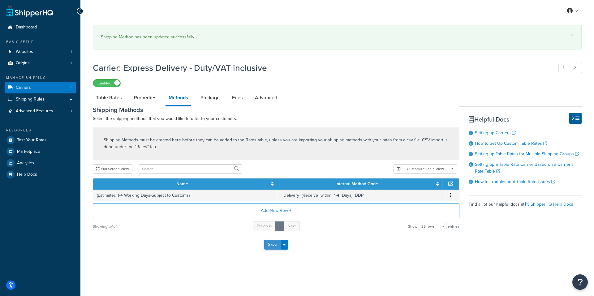
click at [274, 245] on button "Save" at bounding box center [272, 245] width 17 height 10
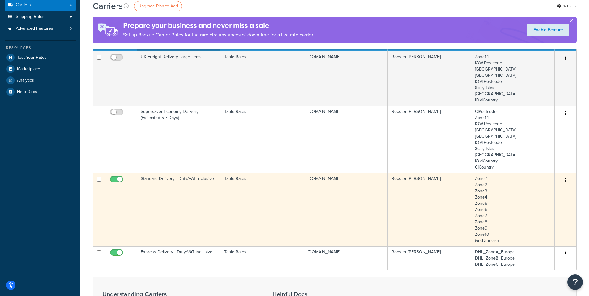
scroll to position [93, 0]
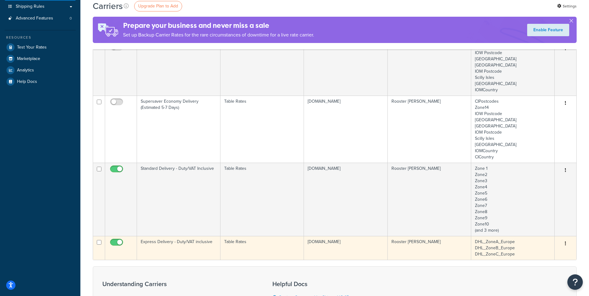
click at [370, 252] on td "rooster-sailing-eu-and-row.myshopify.com" at bounding box center [345, 248] width 83 height 24
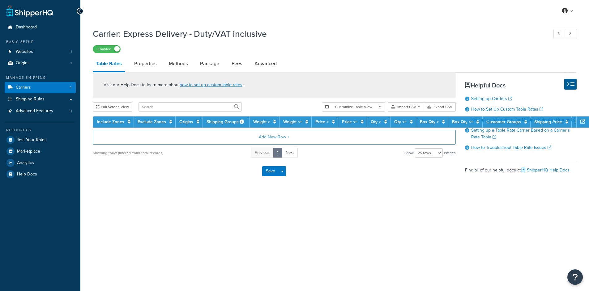
select select "25"
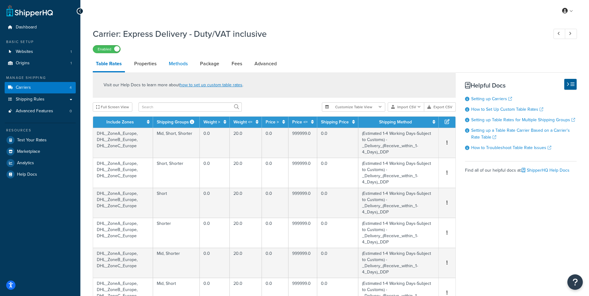
click at [176, 66] on link "Methods" at bounding box center [178, 63] width 25 height 15
select select "25"
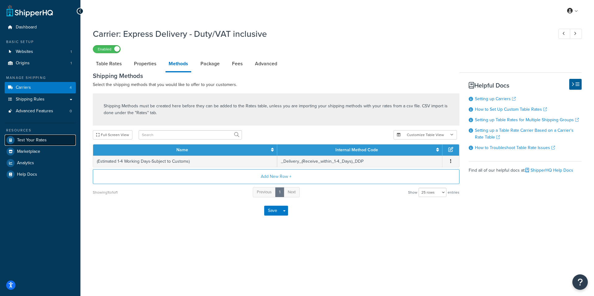
click at [35, 139] on span "Test Your Rates" at bounding box center [32, 140] width 30 height 5
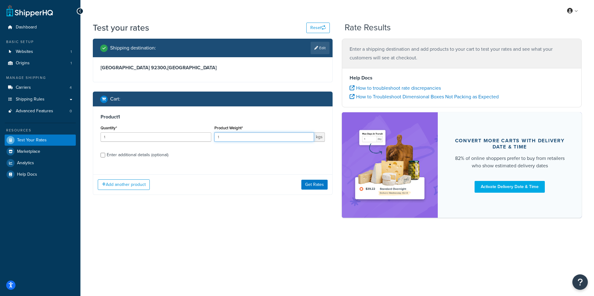
drag, startPoint x: 257, startPoint y: 139, endPoint x: 196, endPoint y: 138, distance: 60.3
click at [196, 138] on div "Quantity* 1 Product Weight* 1 kgs" at bounding box center [212, 135] width 227 height 23
type input "3"
click at [106, 156] on div "Enter additional details (optional)" at bounding box center [212, 154] width 224 height 10
click at [103, 155] on input "Enter additional details (optional)" at bounding box center [102, 155] width 5 height 5
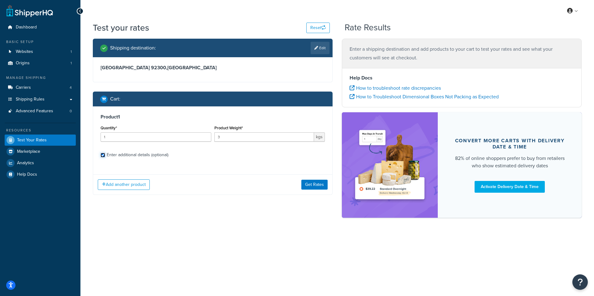
checkbox input "true"
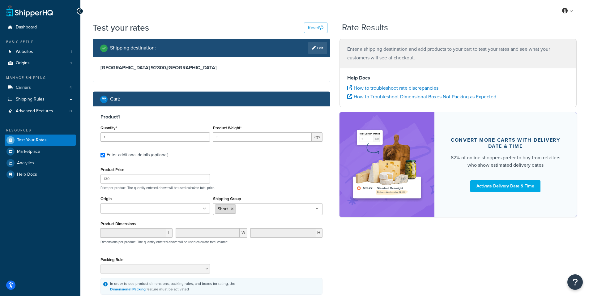
click at [233, 210] on icon at bounding box center [232, 209] width 3 height 4
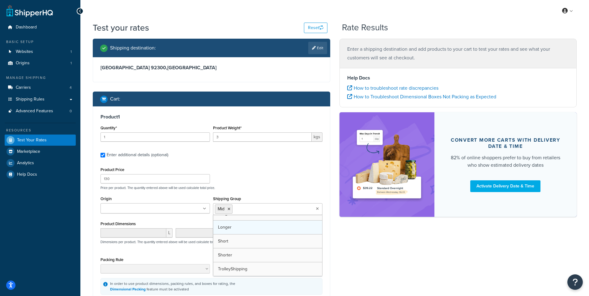
scroll to position [36, 0]
click at [385, 259] on div "Shipping destination : Edit Hauts-de-Seine, 92300 , France Cart : Product 1 Qua…" at bounding box center [334, 188] width 493 height 298
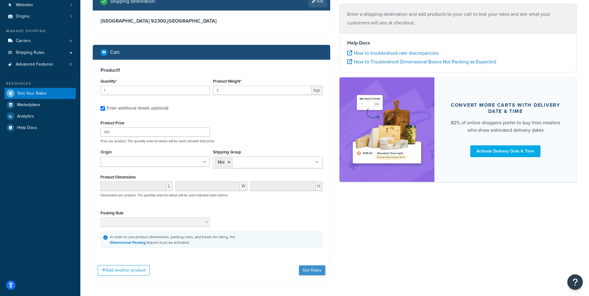
scroll to position [62, 0]
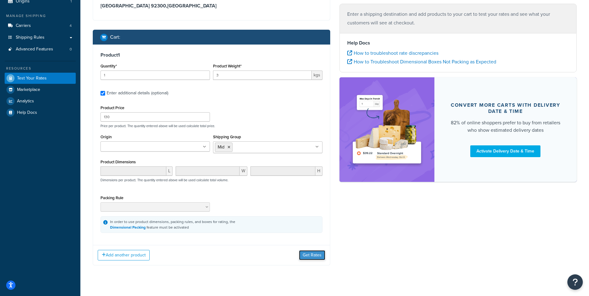
click at [308, 257] on button "Get Rates" at bounding box center [312, 255] width 26 height 10
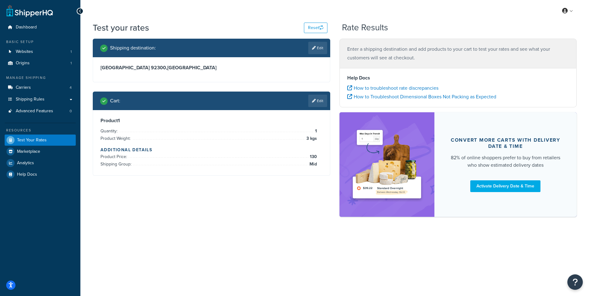
scroll to position [0, 0]
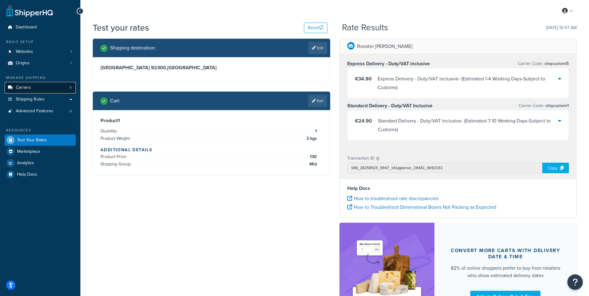
click at [29, 87] on span "Carriers" at bounding box center [23, 87] width 15 height 5
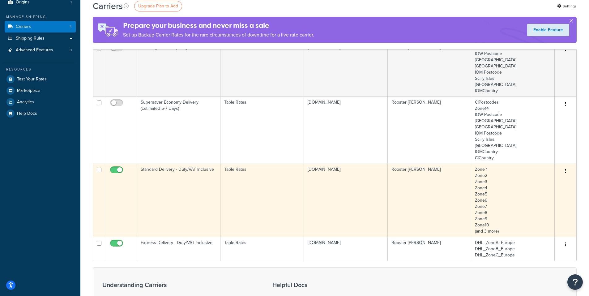
scroll to position [62, 0]
click at [188, 190] on td "Standard Delivery - Duty/VAT Inclusive" at bounding box center [178, 199] width 83 height 73
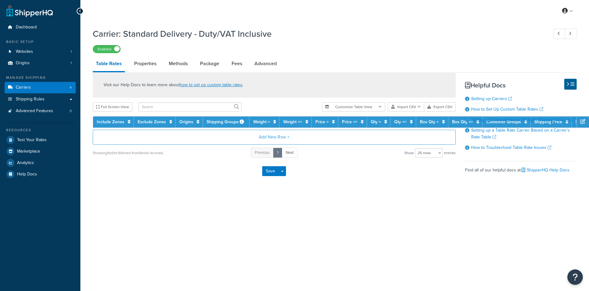
select select "25"
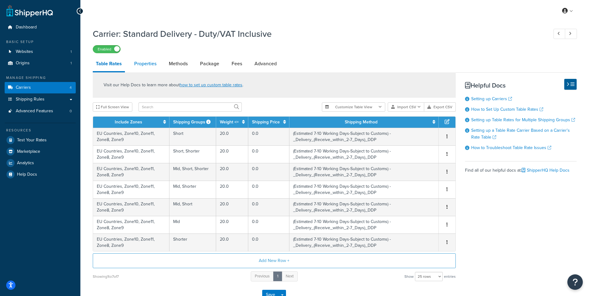
click at [143, 63] on link "Properties" at bounding box center [145, 63] width 28 height 15
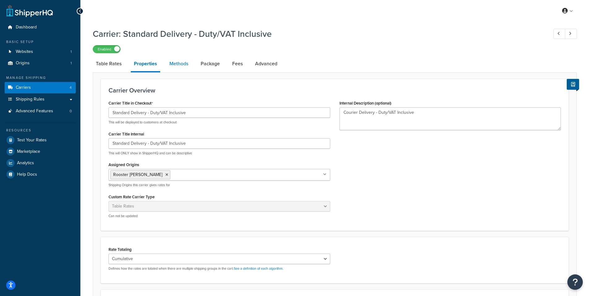
click at [171, 63] on link "Methods" at bounding box center [178, 63] width 25 height 15
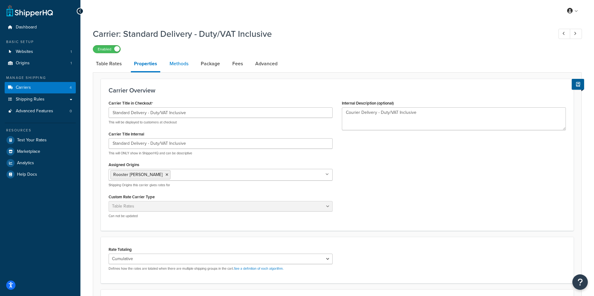
select select "25"
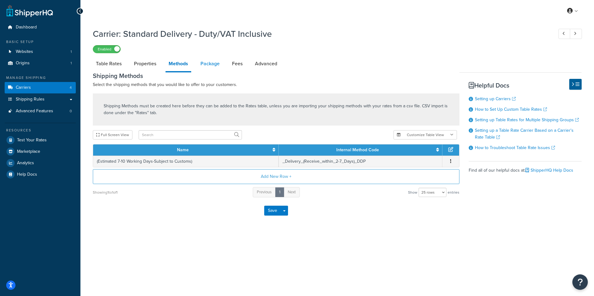
click at [215, 62] on link "Package" at bounding box center [209, 63] width 25 height 15
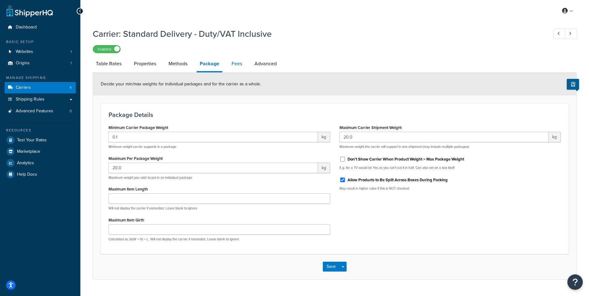
click at [234, 66] on link "Fees" at bounding box center [236, 63] width 17 height 15
select select "AFTER"
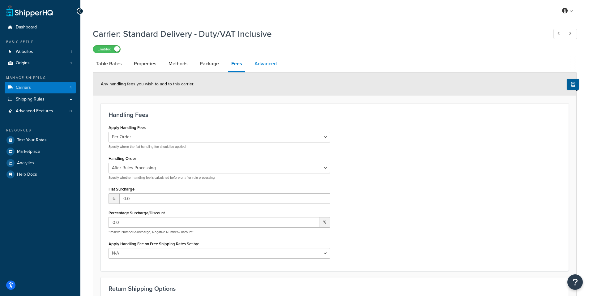
click at [262, 66] on link "Advanced" at bounding box center [265, 63] width 28 height 15
select select "false"
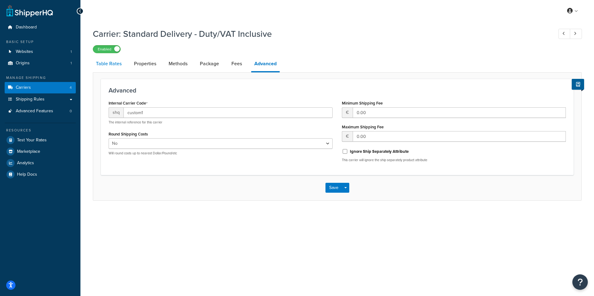
click at [106, 62] on link "Table Rates" at bounding box center [109, 63] width 32 height 15
select select "25"
